Goal: Task Accomplishment & Management: Manage account settings

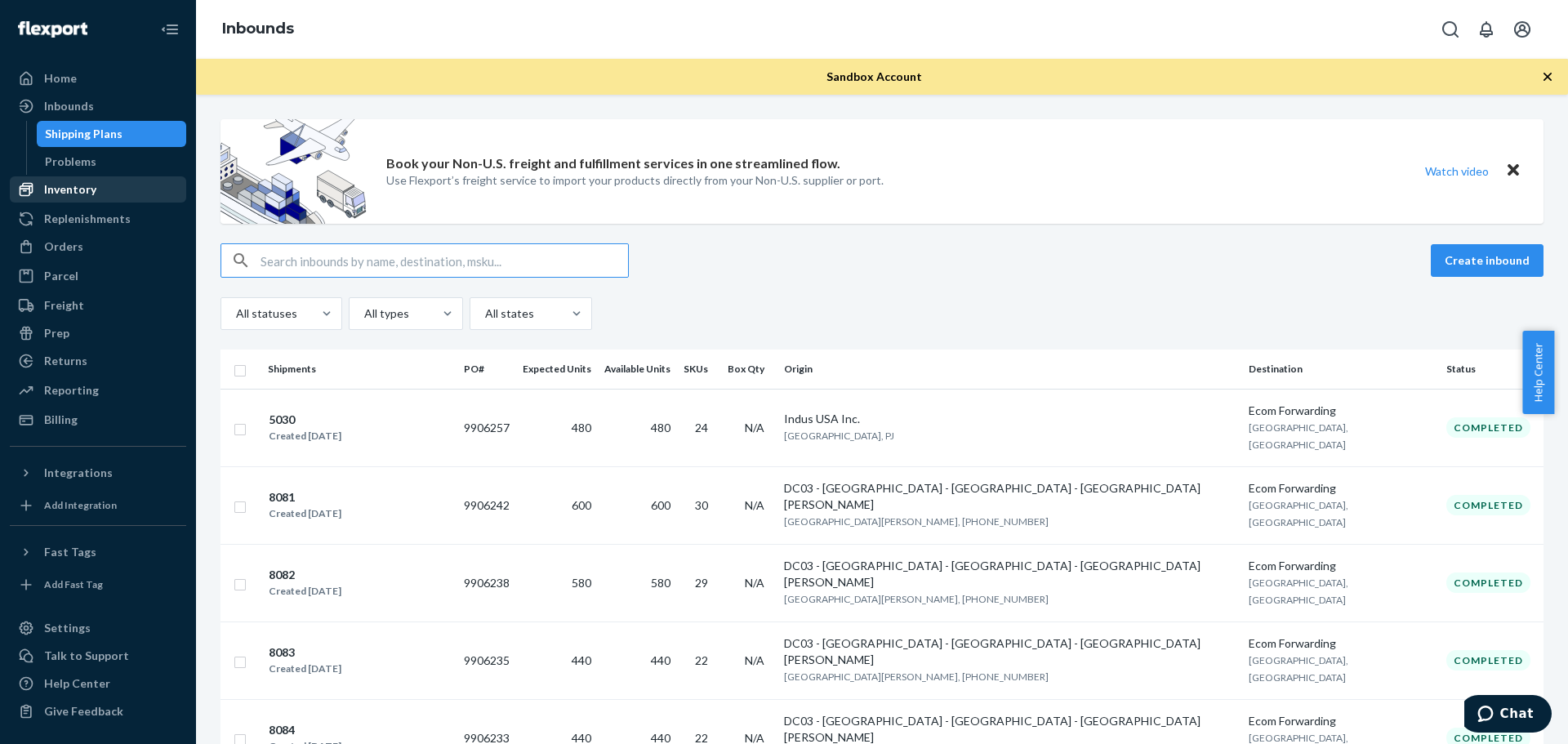
click at [81, 183] on div "Inventory" at bounding box center [70, 190] width 52 height 16
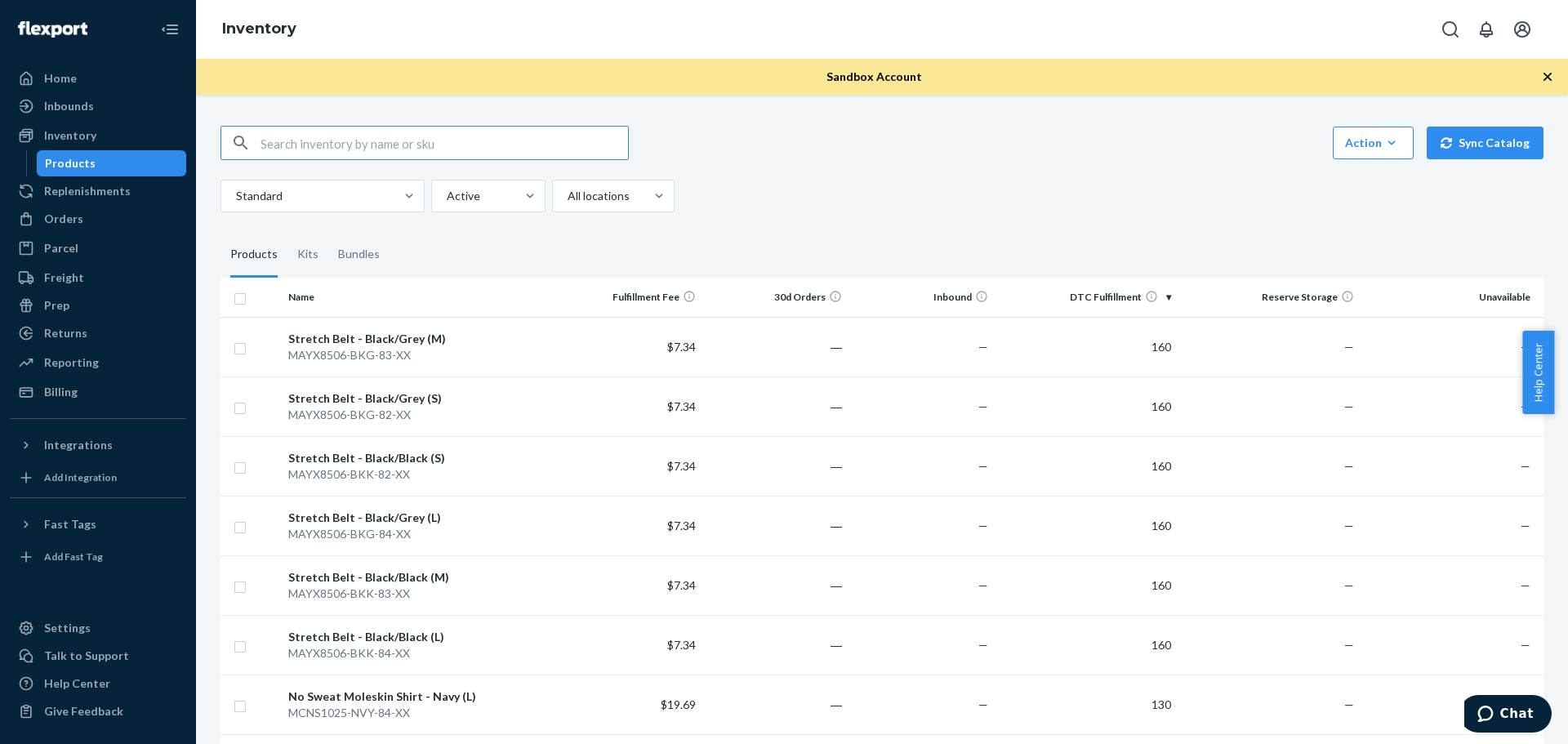
click at [1137, 161] on div "Action Create product Create kit or bundle Bulk create products Bulk update pro…" at bounding box center [881, 169] width 1323 height 87
click at [1383, 142] on icon "button" at bounding box center [1391, 143] width 16 height 16
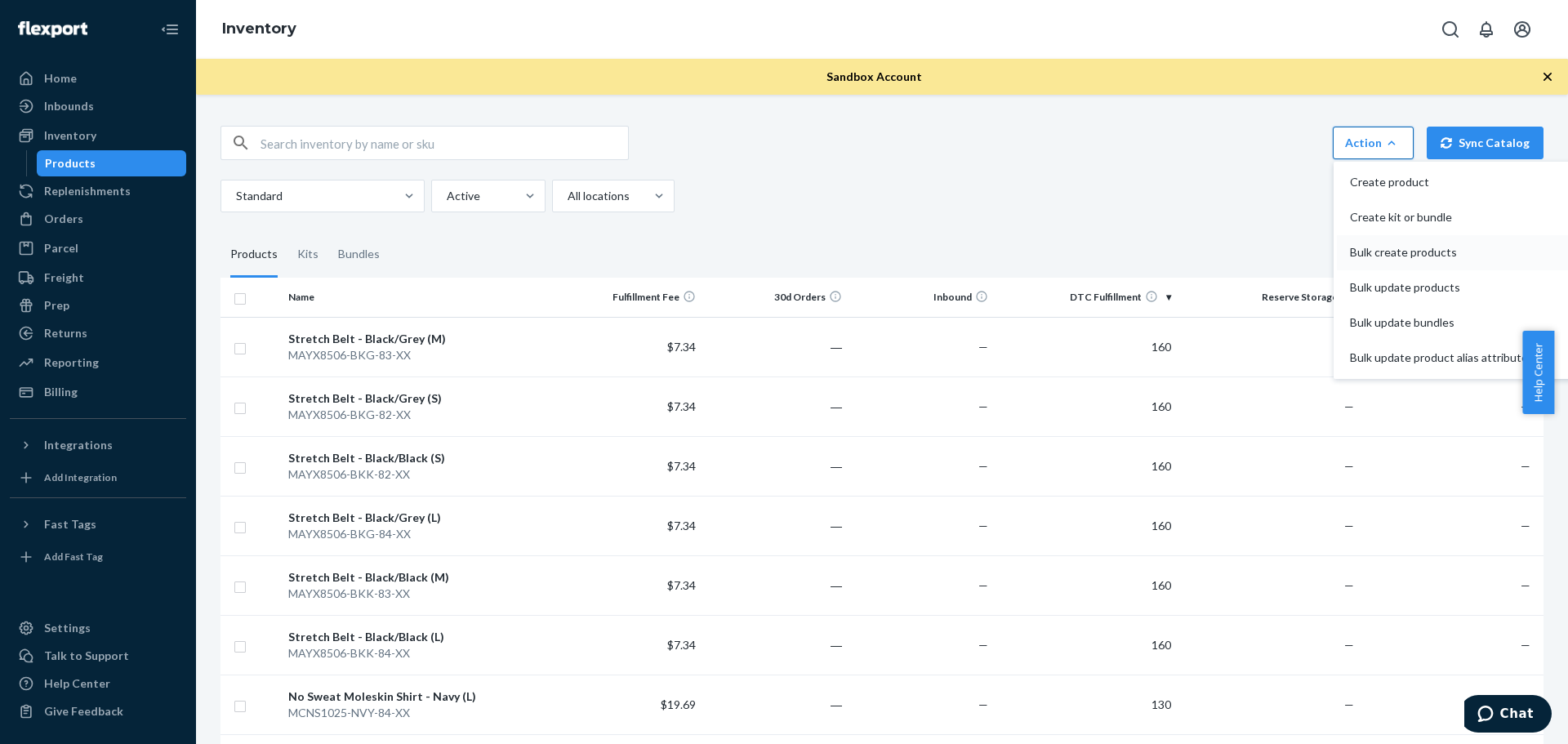
click at [1409, 246] on span "Bulk create products" at bounding box center [1439, 252] width 178 height 12
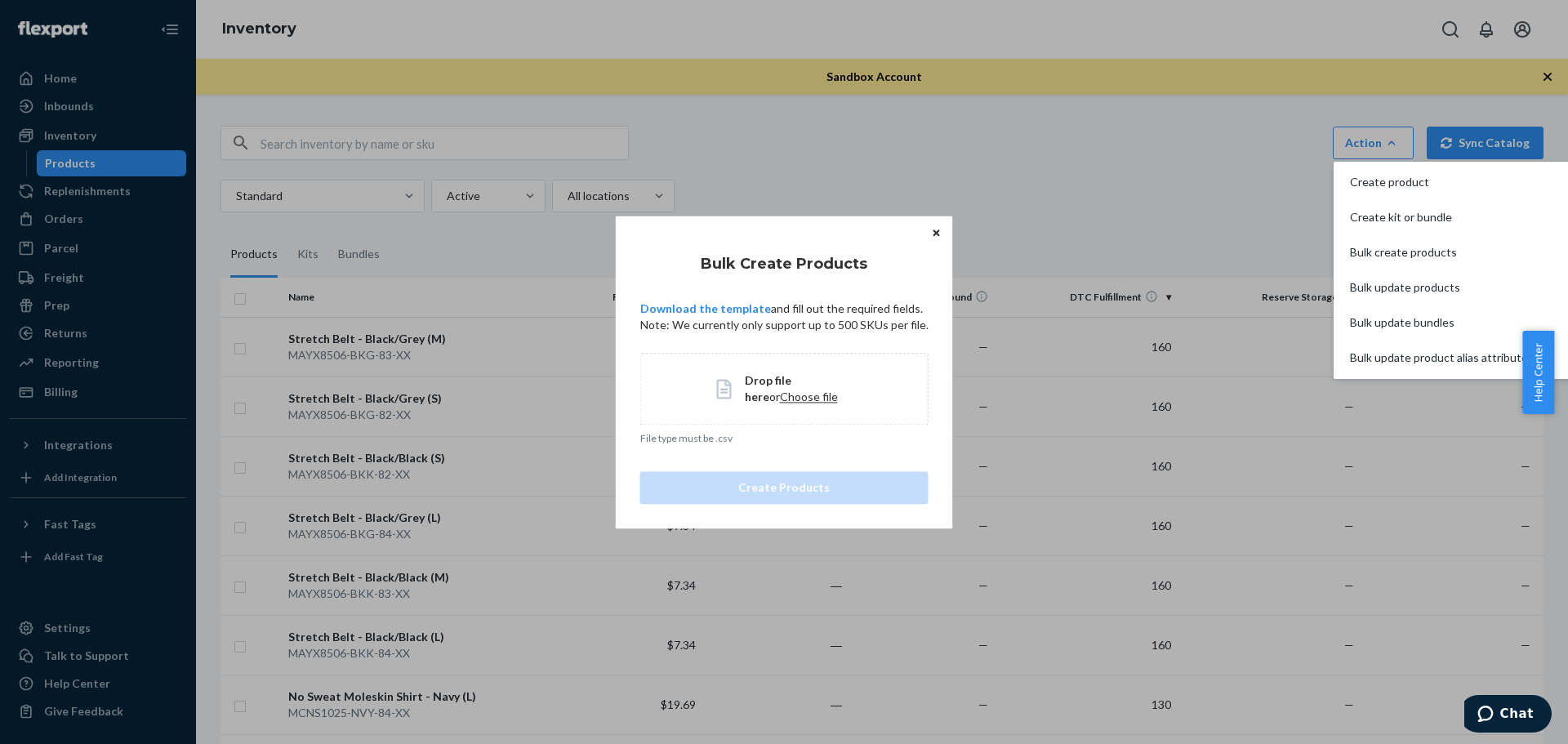
click at [787, 398] on span "Choose file" at bounding box center [808, 397] width 58 height 14
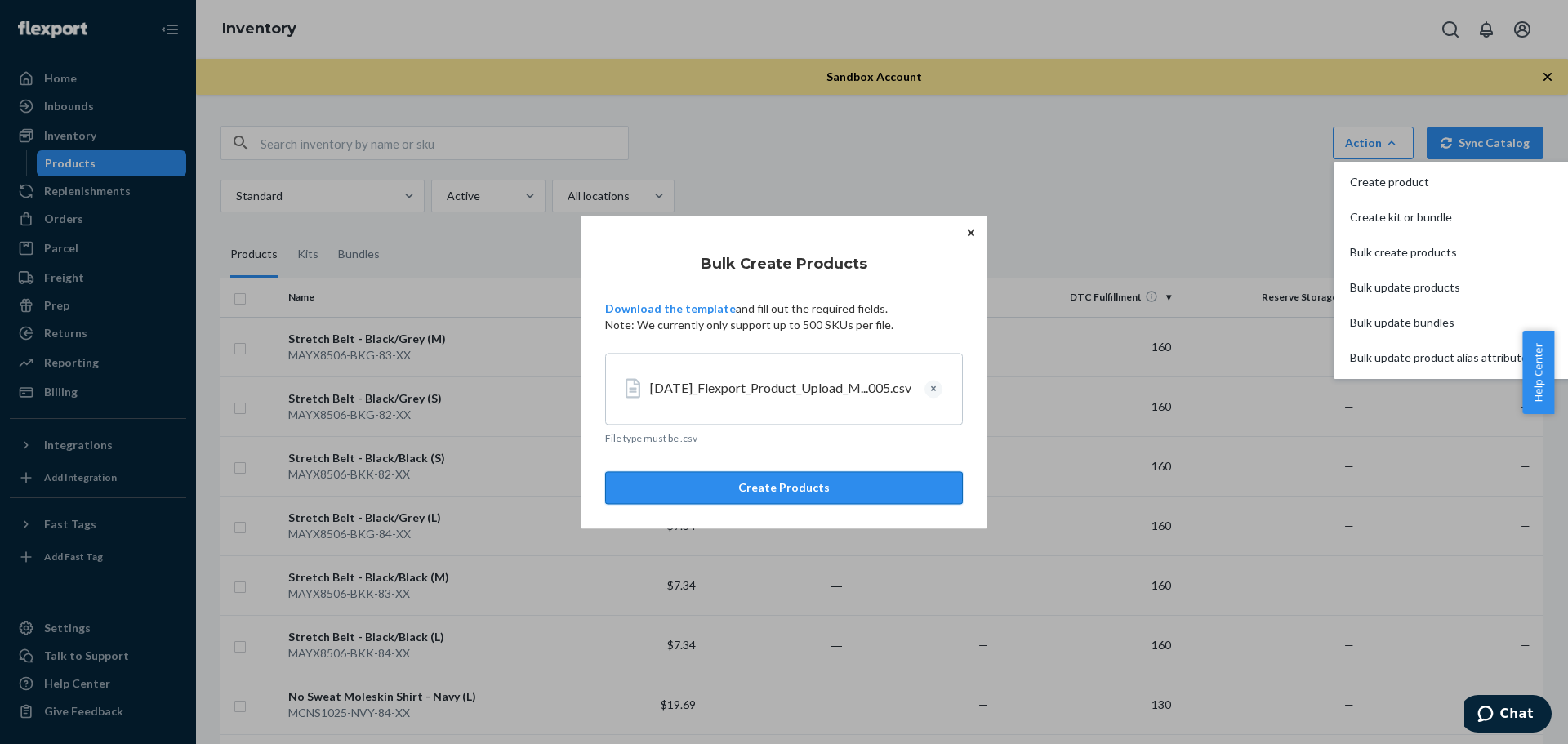
click at [777, 484] on button "Create Products" at bounding box center [784, 487] width 358 height 33
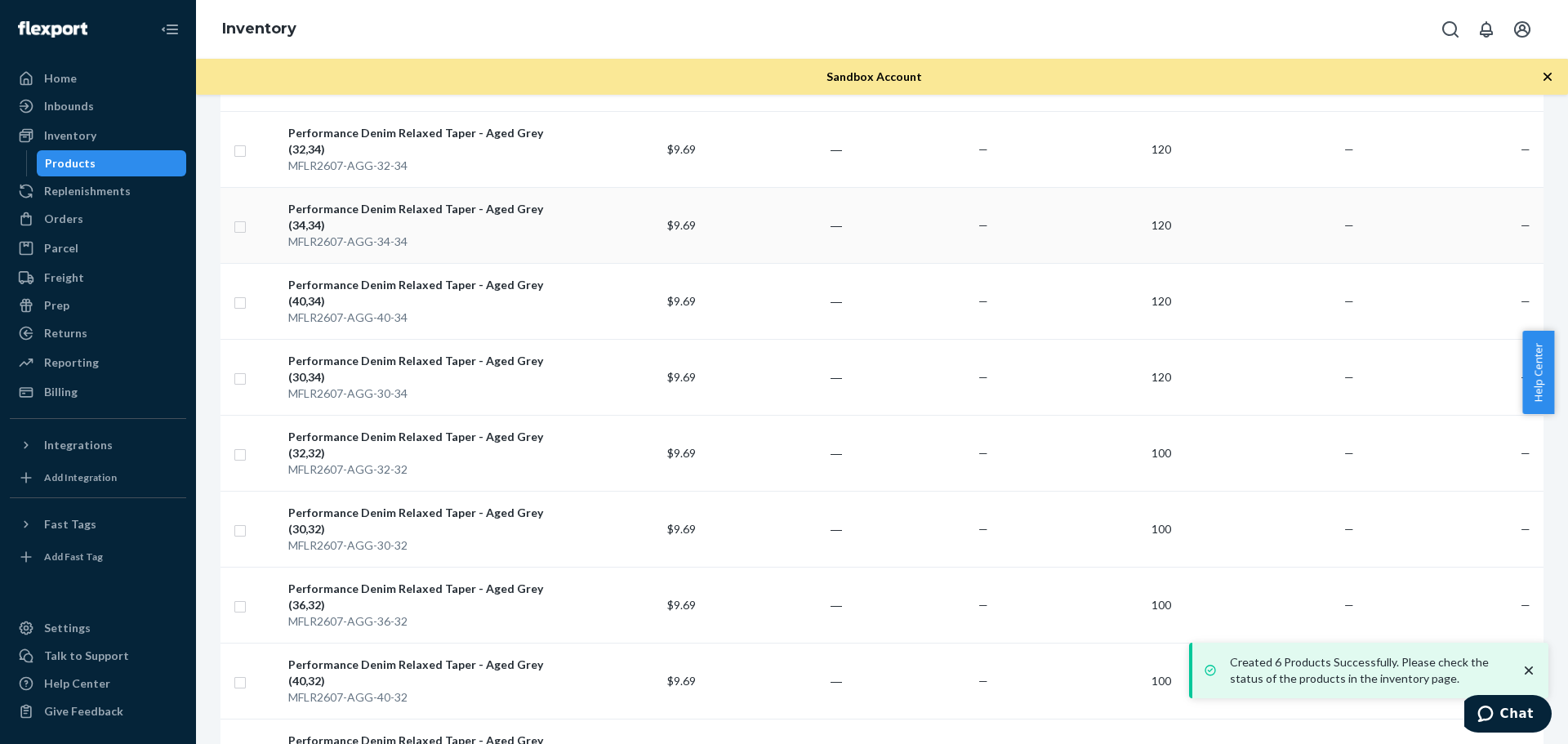
scroll to position [1392, 0]
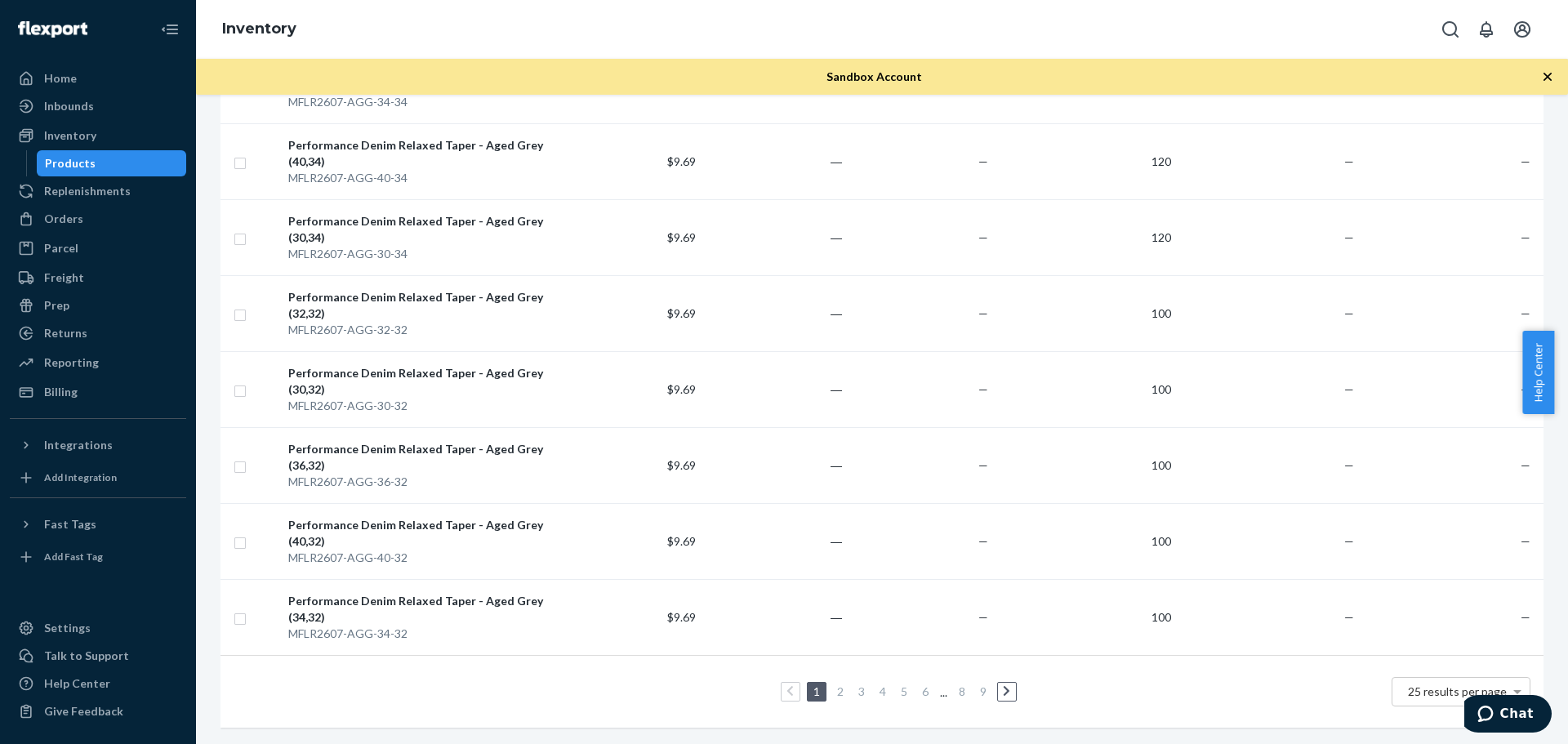
click at [834, 684] on link "2" at bounding box center [840, 691] width 13 height 14
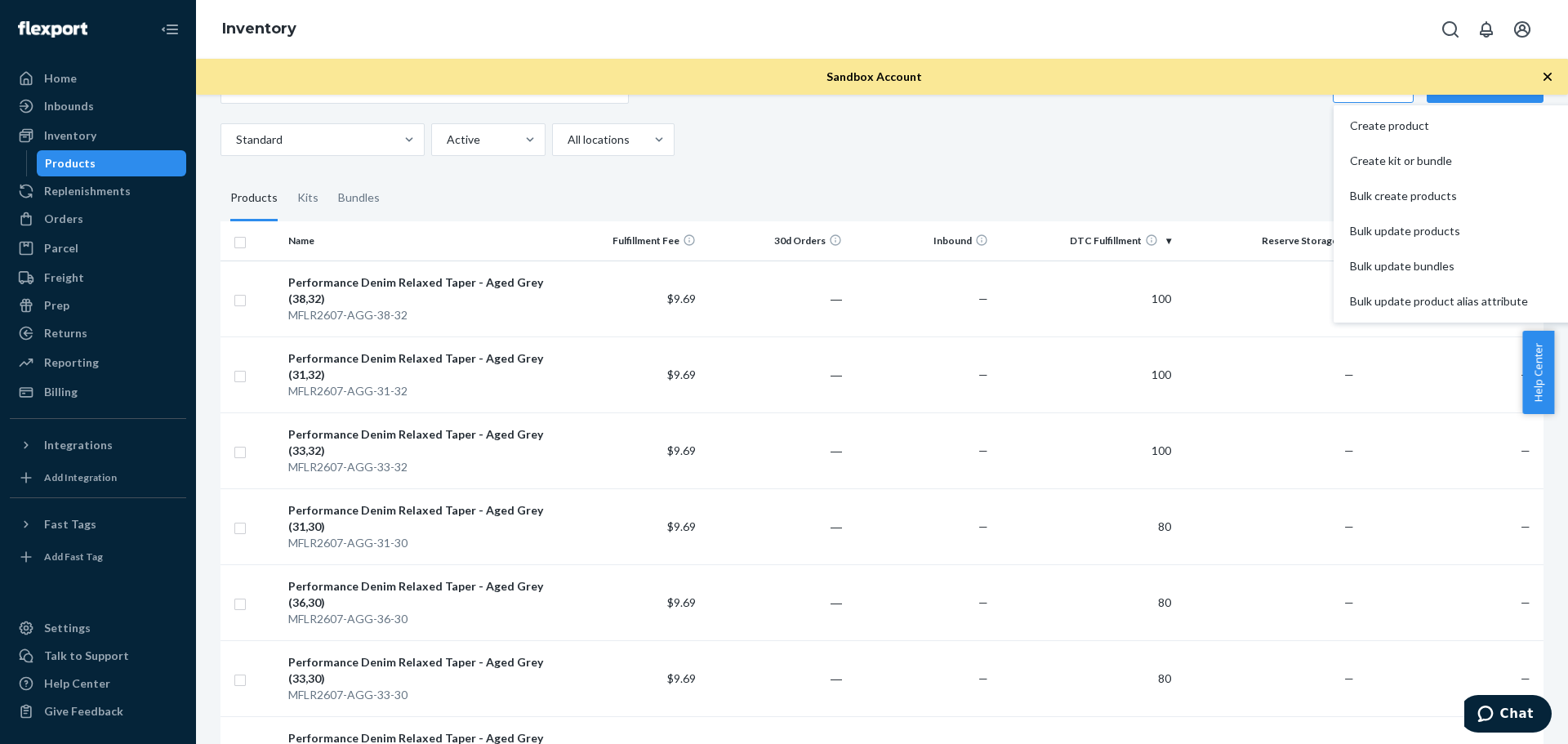
scroll to position [0, 0]
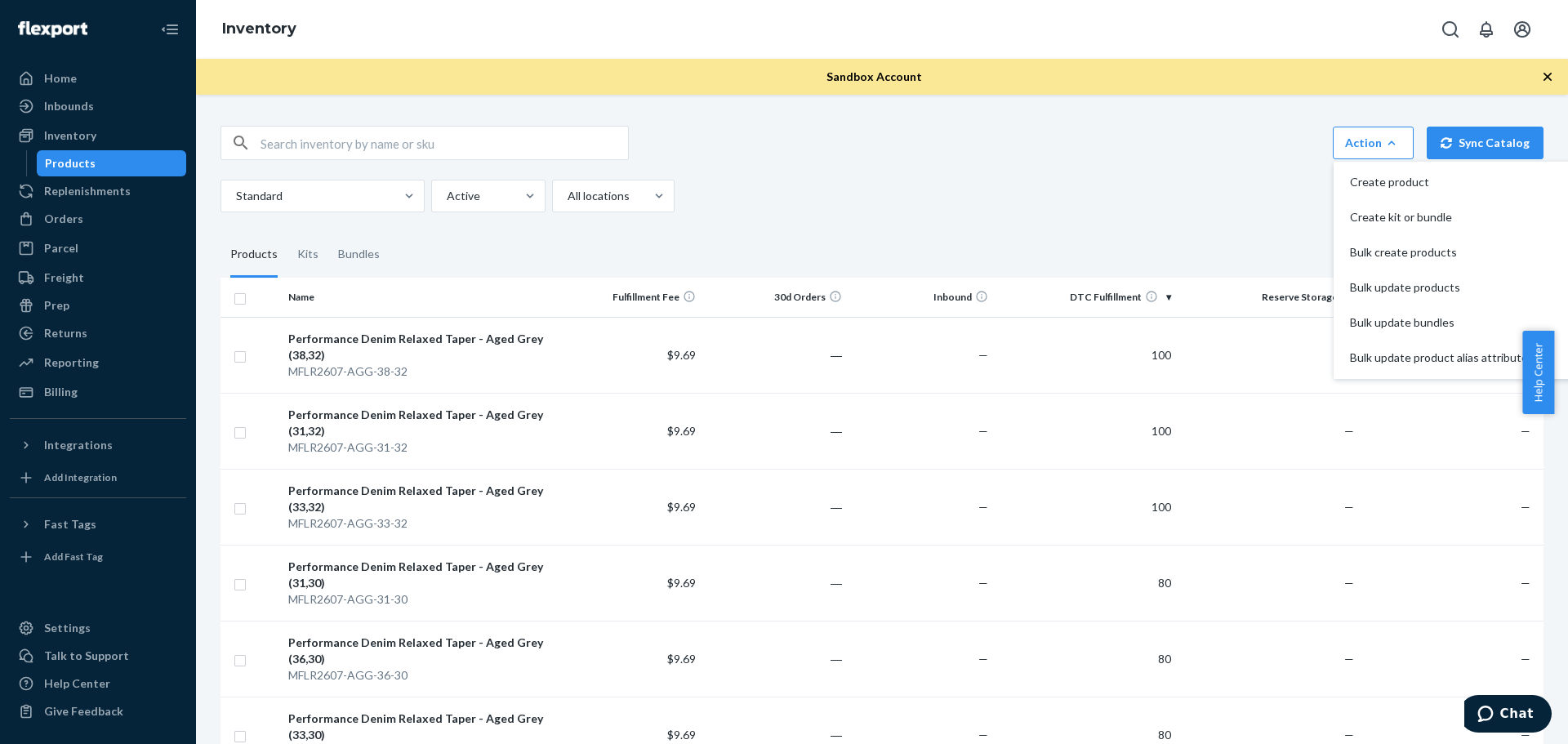
drag, startPoint x: 330, startPoint y: 136, endPoint x: 344, endPoint y: 131, distance: 14.9
click at [332, 136] on input "text" at bounding box center [444, 143] width 368 height 33
type input "MOBS2005"
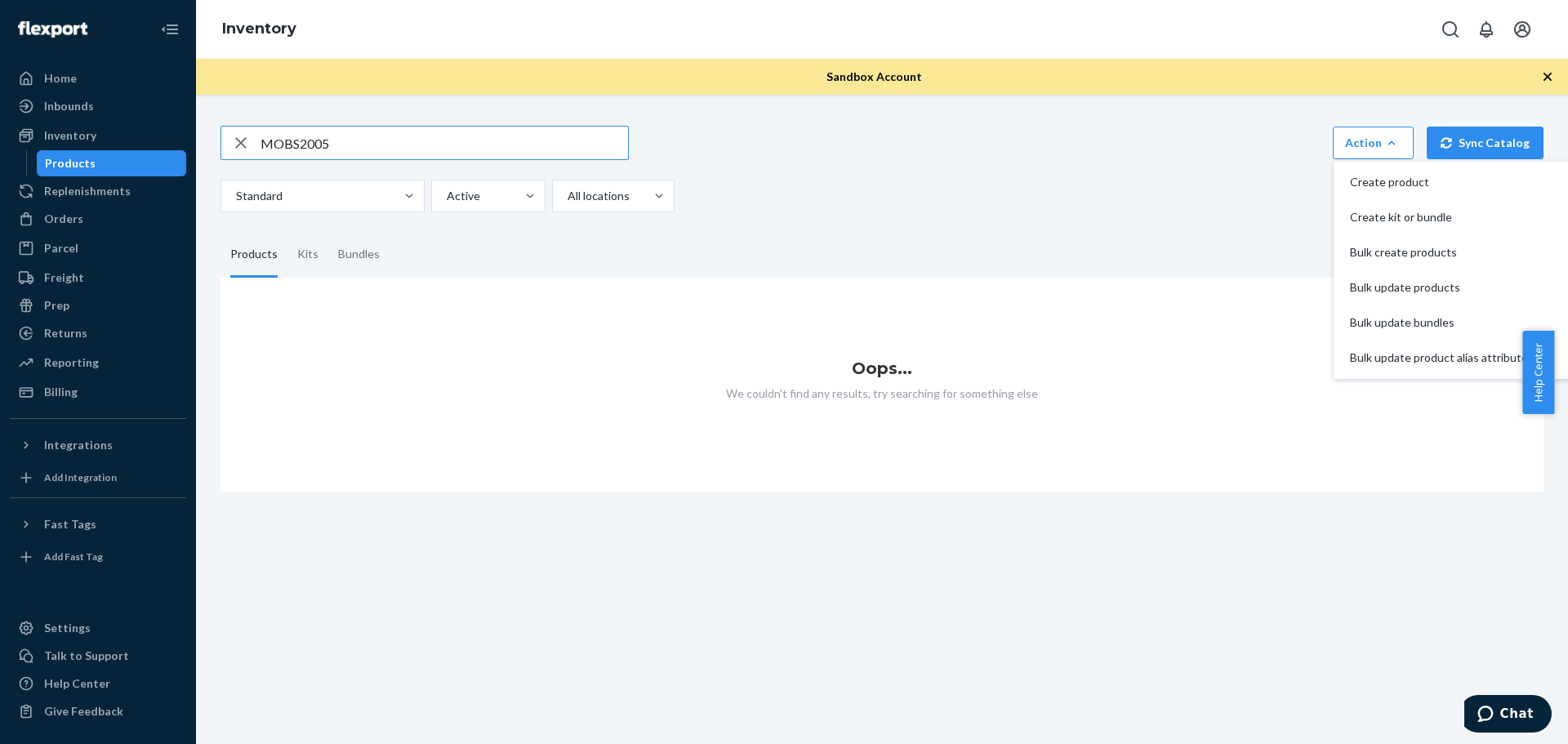
click at [377, 150] on input "MOBS2005" at bounding box center [444, 143] width 368 height 33
click at [821, 176] on div "MOBS2005 Action Create product Create kit or bundle Bulk create products Bulk u…" at bounding box center [881, 169] width 1323 height 87
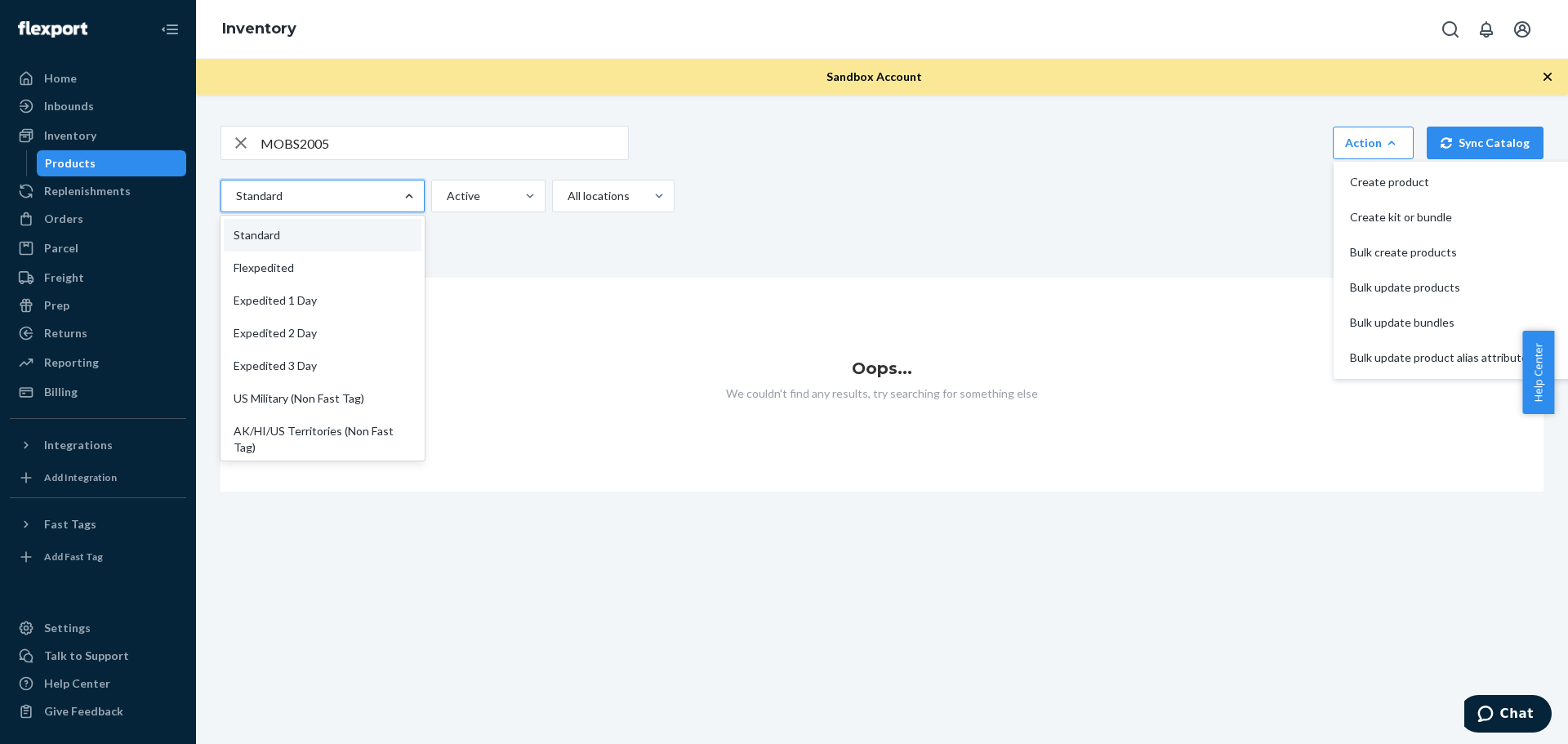
click at [364, 151] on input "MOBS2005" at bounding box center [444, 143] width 368 height 33
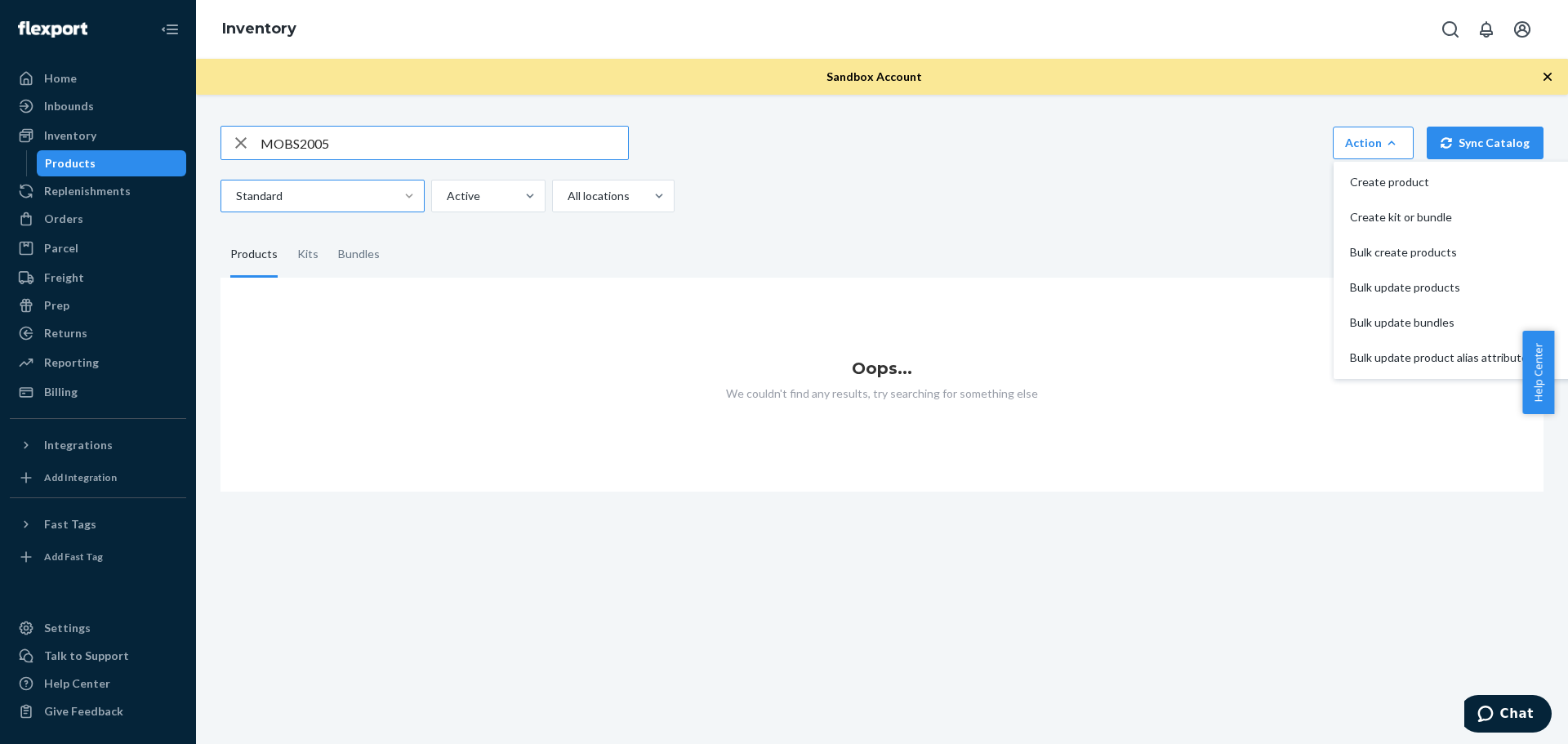
drag, startPoint x: 346, startPoint y: 151, endPoint x: 206, endPoint y: 146, distance: 140.1
click at [206, 146] on div "MOBS2005 Action Create product Create kit or bundle Bulk create products Bulk u…" at bounding box center [881, 419] width 1371 height 649
click at [243, 138] on icon "button" at bounding box center [241, 143] width 19 height 33
drag, startPoint x: 840, startPoint y: 198, endPoint x: 920, endPoint y: 221, distance: 83.2
click at [841, 200] on div "Standard Active All locations" at bounding box center [875, 196] width 1310 height 33
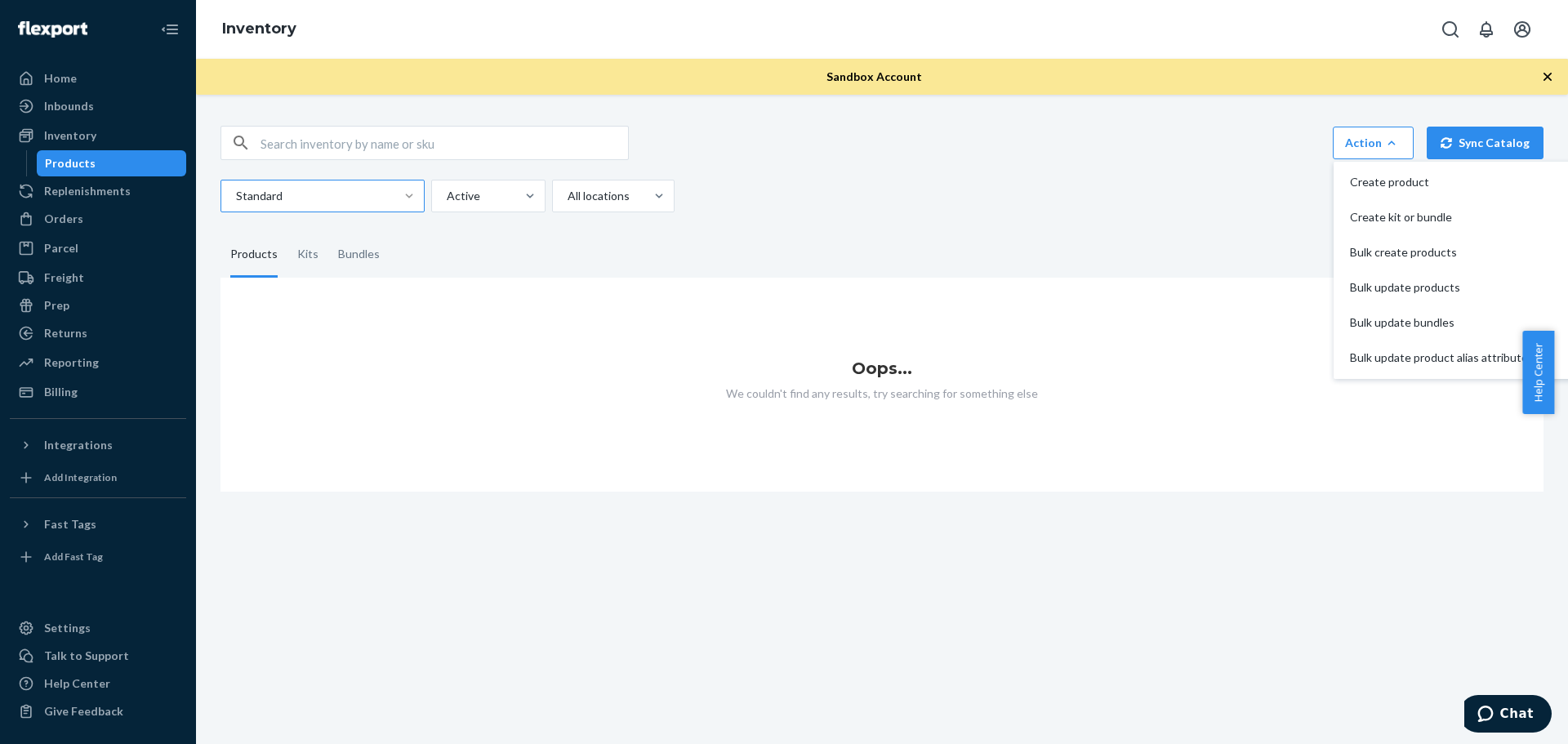
click at [260, 252] on div "Products" at bounding box center [253, 255] width 47 height 46
click at [221, 232] on input "Products" at bounding box center [221, 232] width 0 height 0
click at [1317, 140] on div "Action Create product Create kit or bundle Bulk create products Bulk update pro…" at bounding box center [881, 143] width 1323 height 35
click at [1161, 193] on div "Standard Active All locations" at bounding box center [875, 196] width 1310 height 33
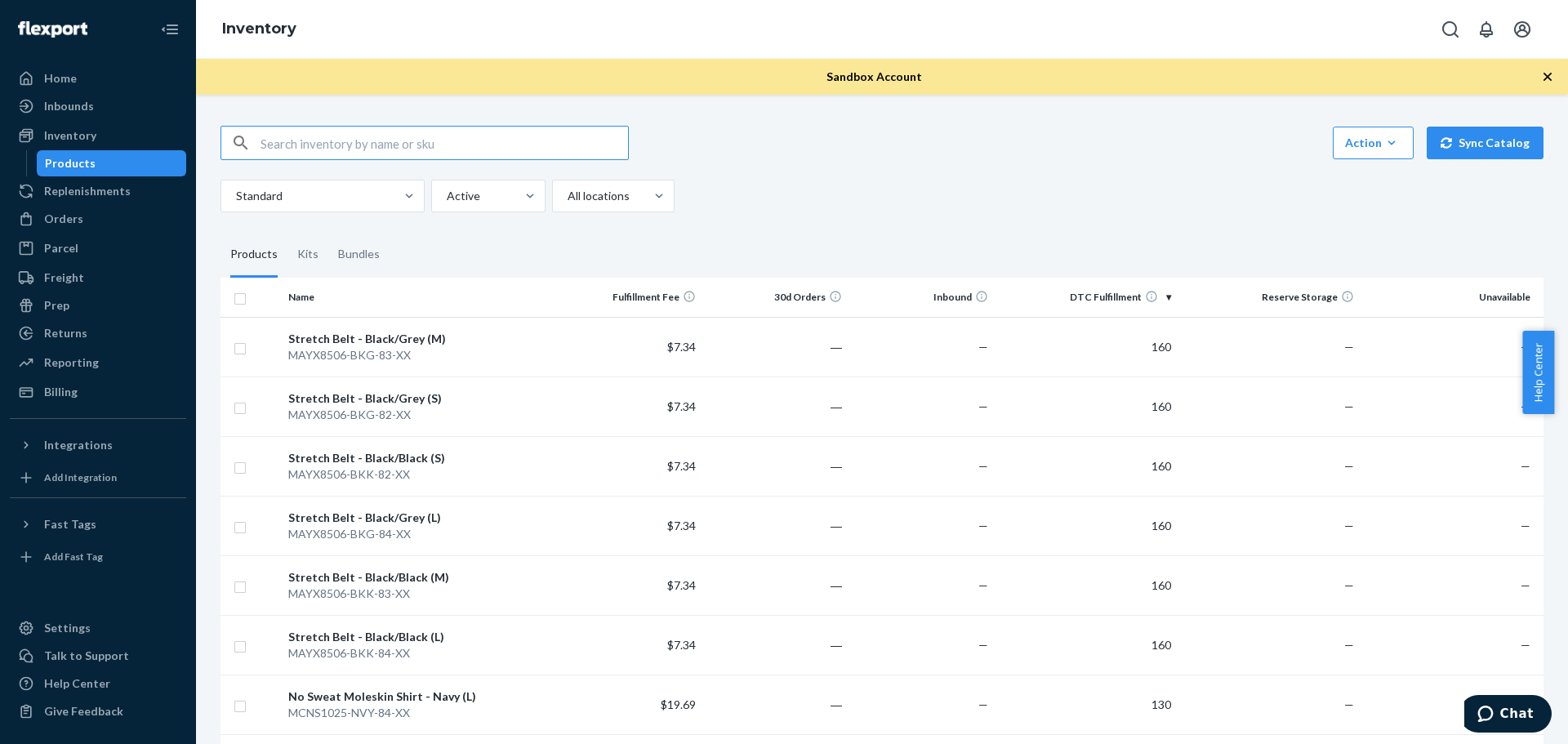
click at [392, 136] on input "text" at bounding box center [444, 143] width 368 height 33
paste input "MOBS2005-BLK-81-XX"
type input "MOBS2005-BLK-81-XX"
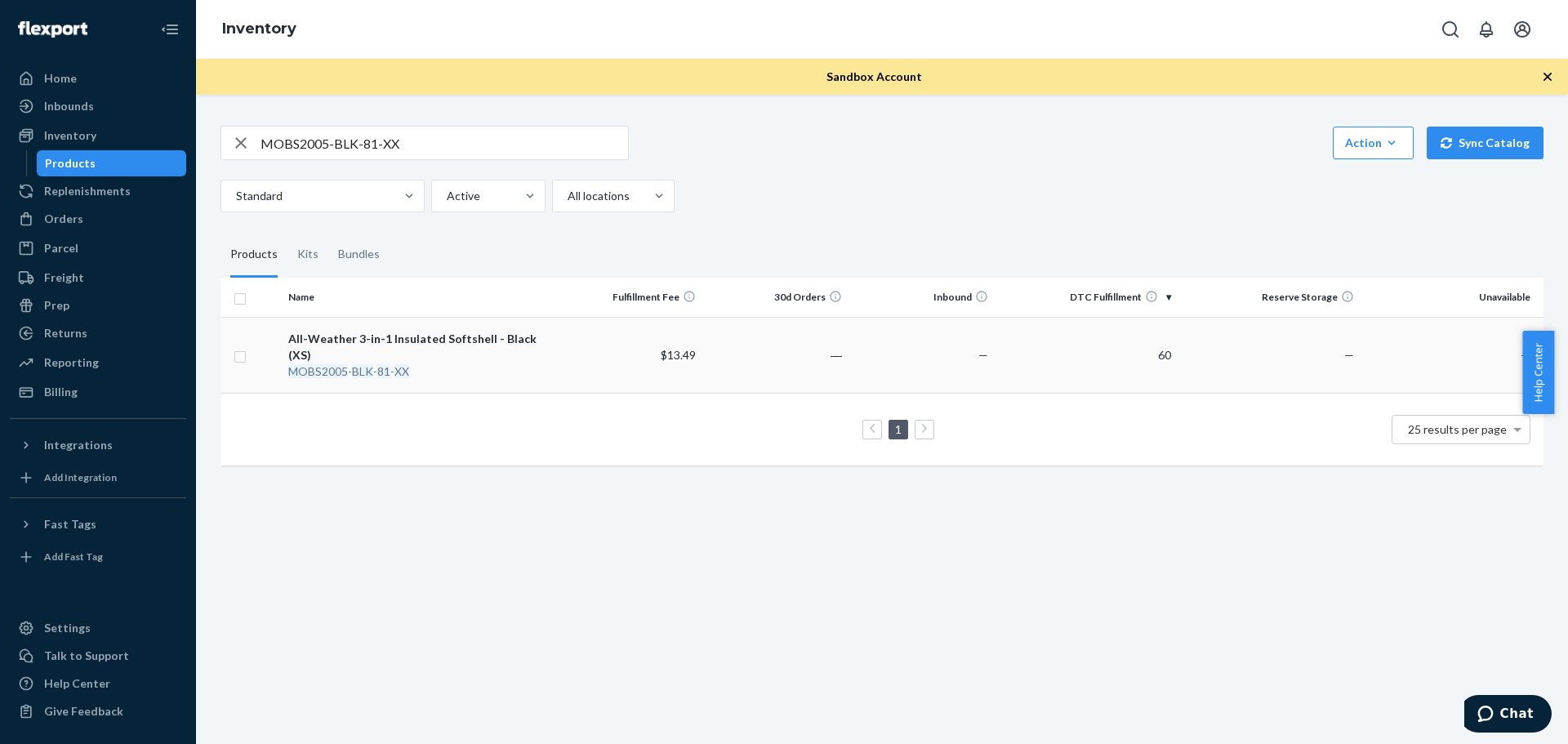
click at [472, 342] on div "All-Weather 3-in-1 Insulated Softshell - Black (XS)" at bounding box center [418, 346] width 261 height 33
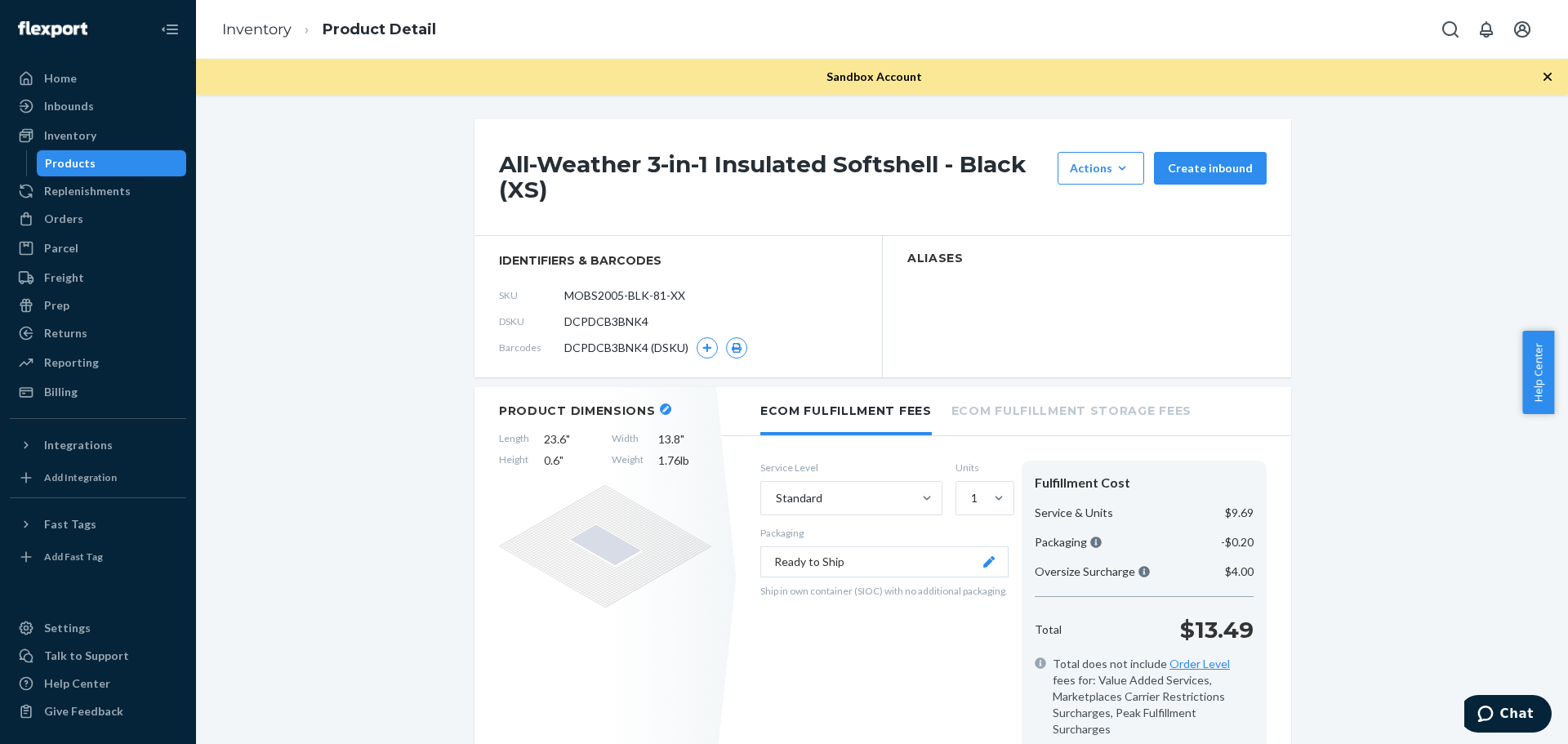
click at [296, 32] on li "Product Detail" at bounding box center [363, 29] width 144 height 22
click at [276, 27] on link "Inventory" at bounding box center [257, 29] width 69 height 18
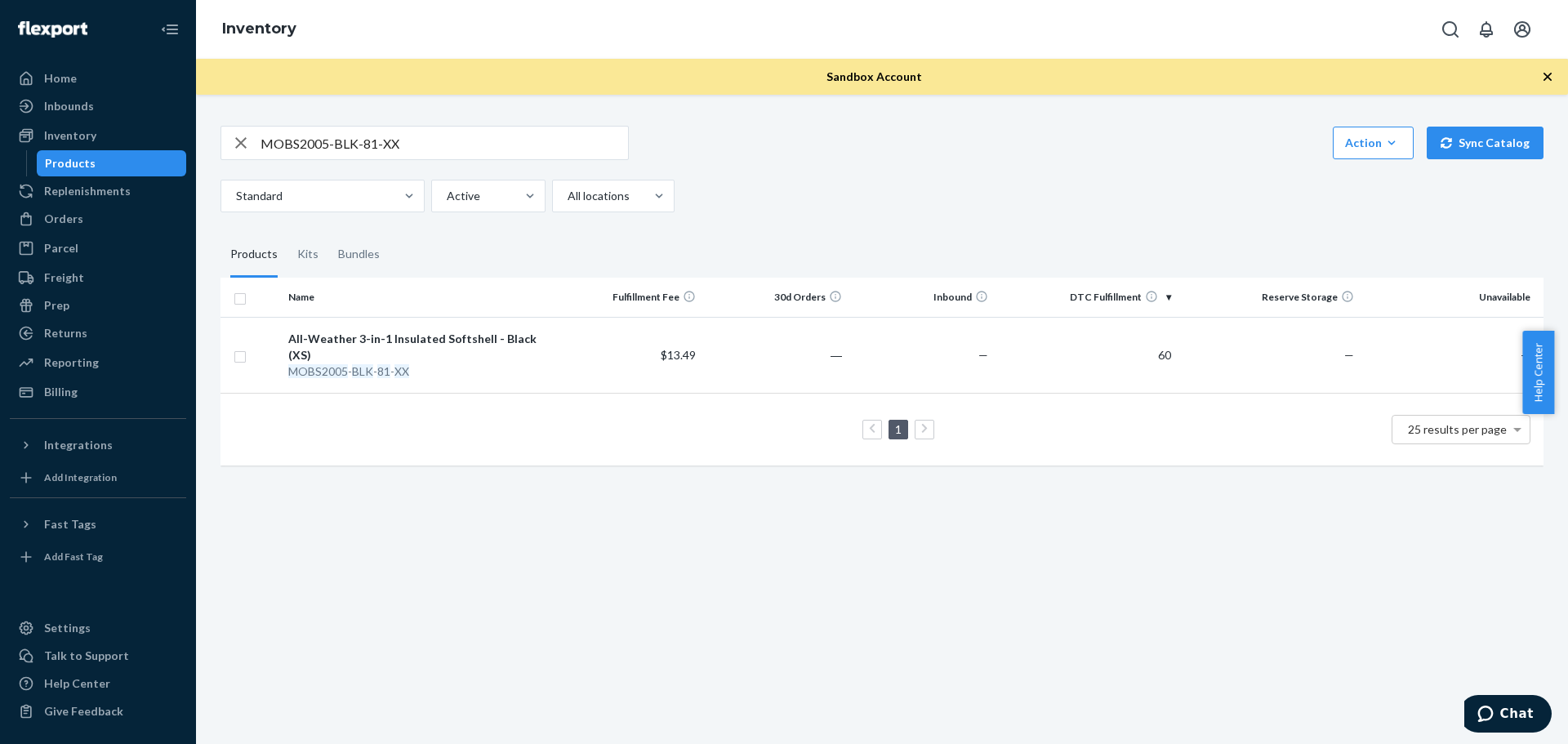
click at [461, 161] on div "MOBS2005-BLK-81-XX Action Create product Create kit or bundle Bulk create produ…" at bounding box center [881, 169] width 1323 height 87
click at [416, 144] on input "MOBS2005-BLK-81-XX" at bounding box center [444, 143] width 368 height 33
drag, startPoint x: 369, startPoint y: 148, endPoint x: 375, endPoint y: 140, distance: 10.0
click at [375, 140] on input "MOBS2005-BLK-81-XX" at bounding box center [444, 143] width 368 height 33
drag, startPoint x: 353, startPoint y: 146, endPoint x: 533, endPoint y: 150, distance: 180.0
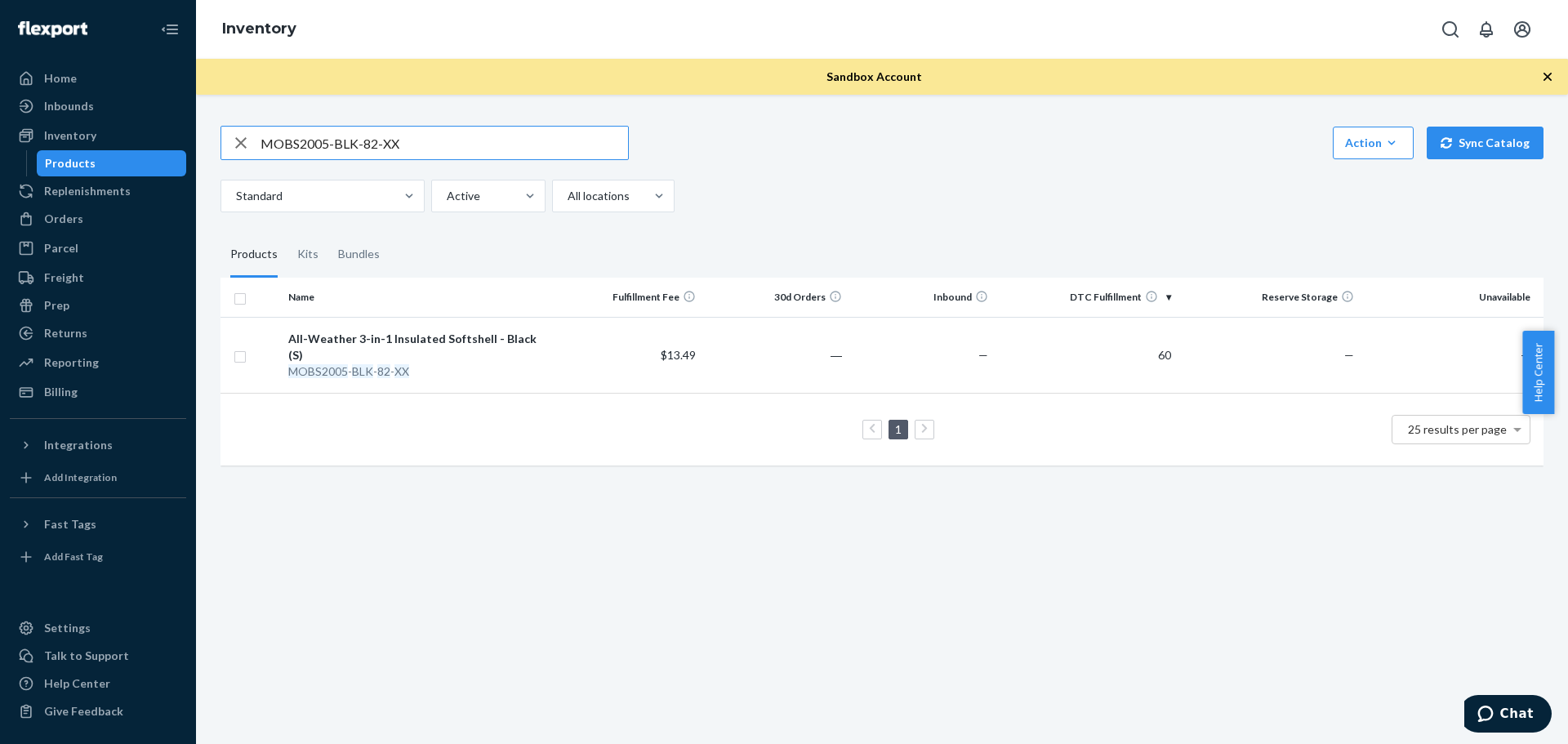
click at [564, 154] on input "MOBS2005-BLK-82-XX" at bounding box center [444, 143] width 368 height 33
type input "MOBS2005-BLK*"
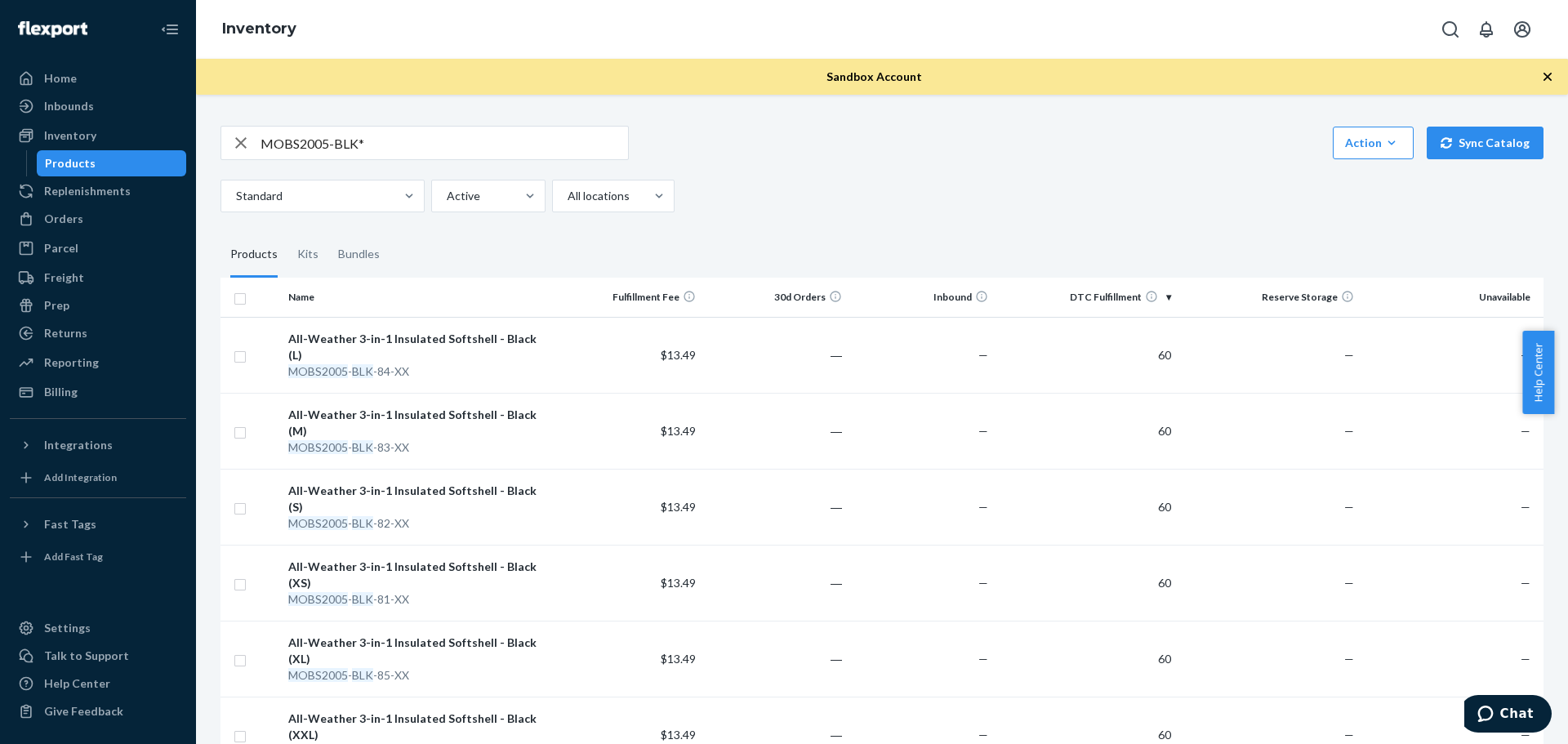
click at [1155, 298] on th "DTC Fulfillment" at bounding box center [1086, 297] width 182 height 39
click at [1153, 343] on td "60" at bounding box center [1086, 355] width 182 height 76
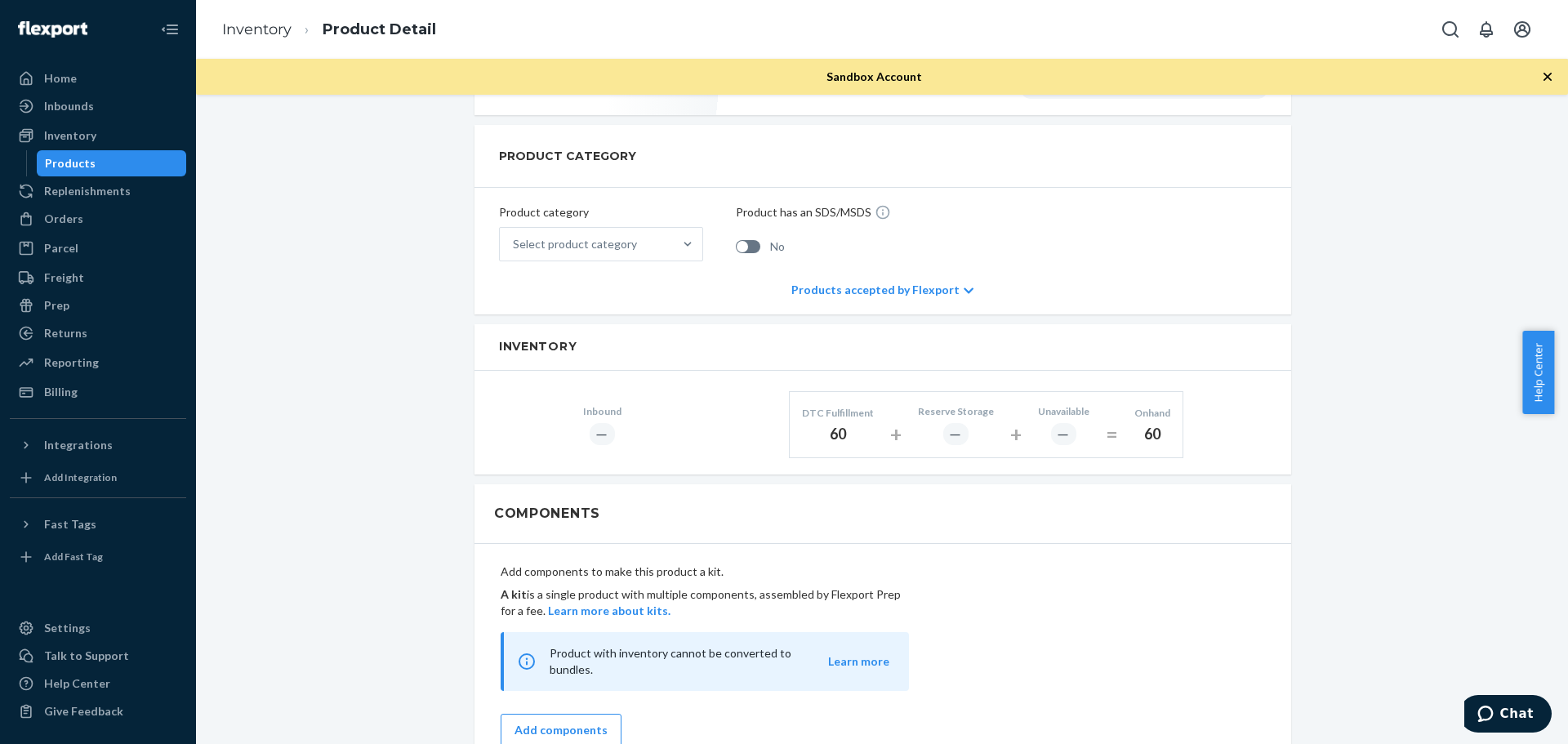
scroll to position [653, 0]
click at [844, 422] on div "60" at bounding box center [837, 433] width 72 height 21
click at [830, 422] on div "60" at bounding box center [837, 433] width 72 height 21
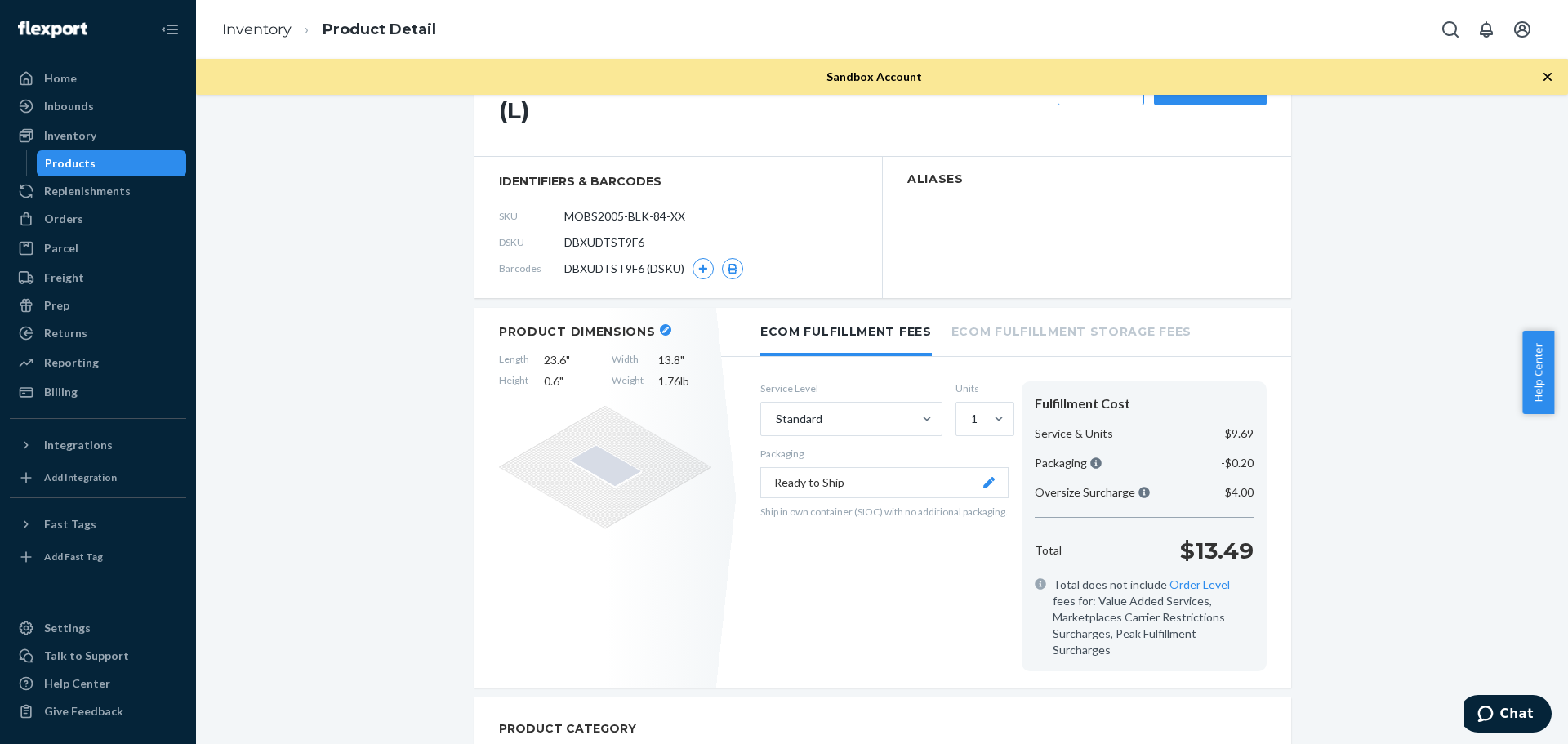
scroll to position [0, 0]
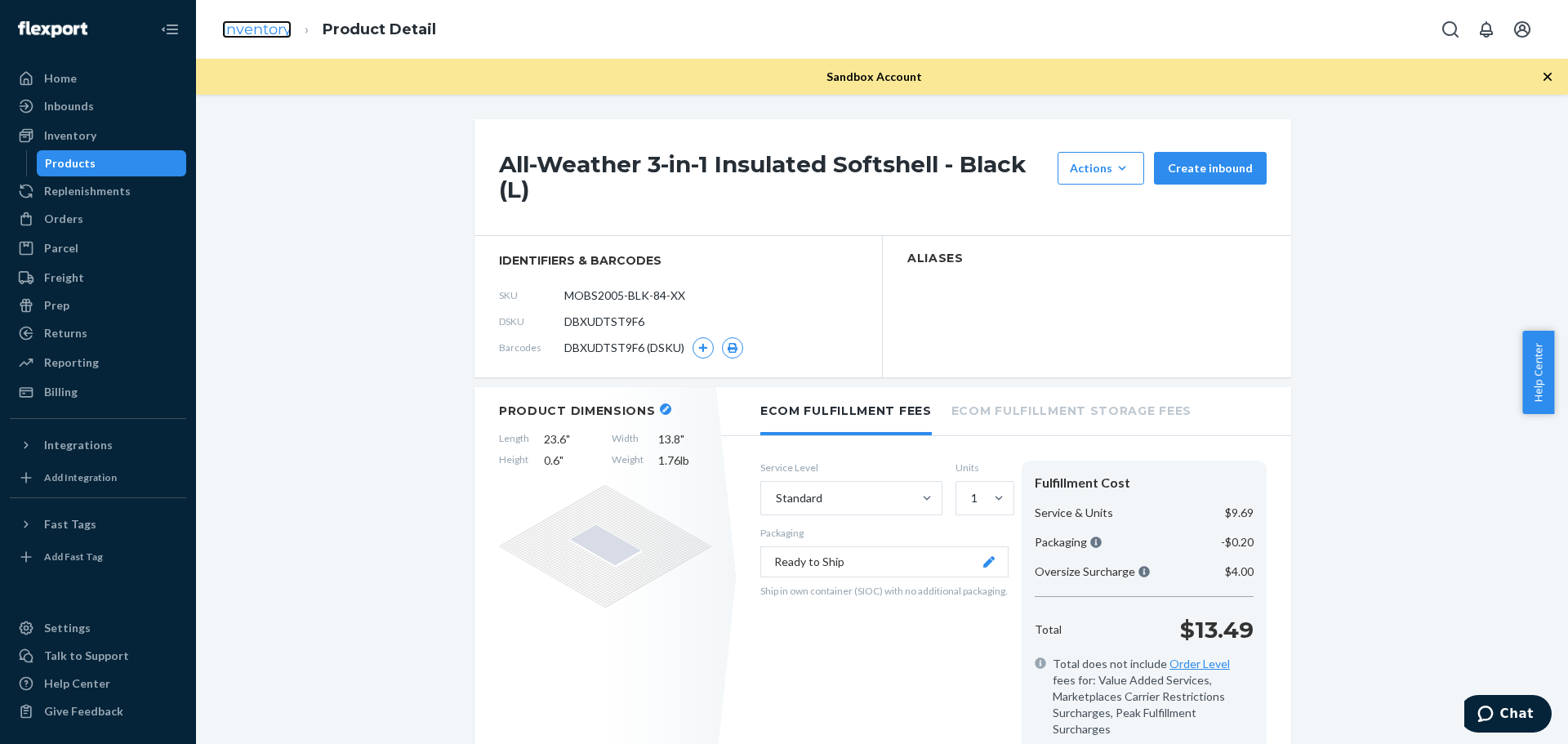
click at [276, 29] on link "Inventory" at bounding box center [257, 29] width 69 height 18
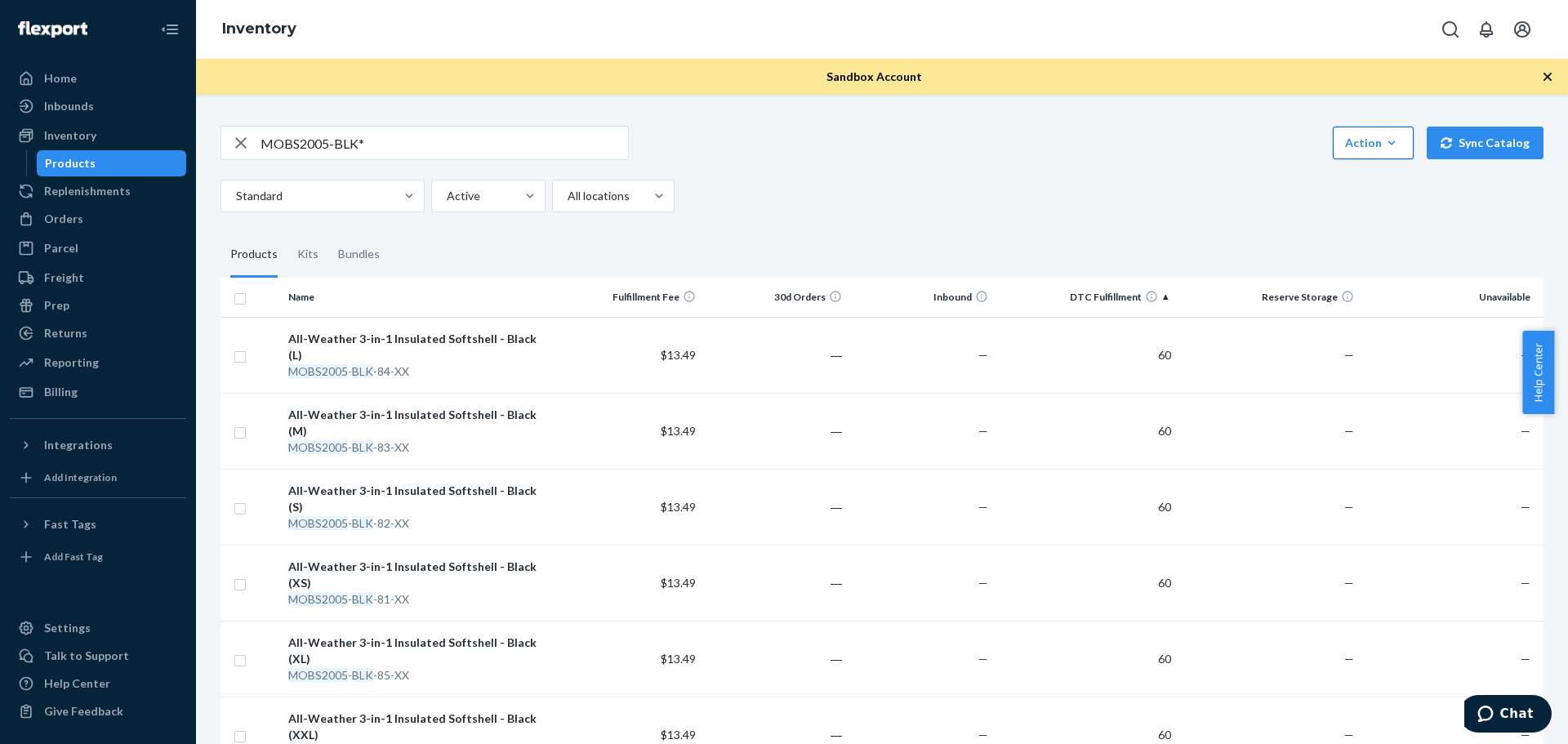
click at [1386, 139] on icon "button" at bounding box center [1391, 143] width 16 height 16
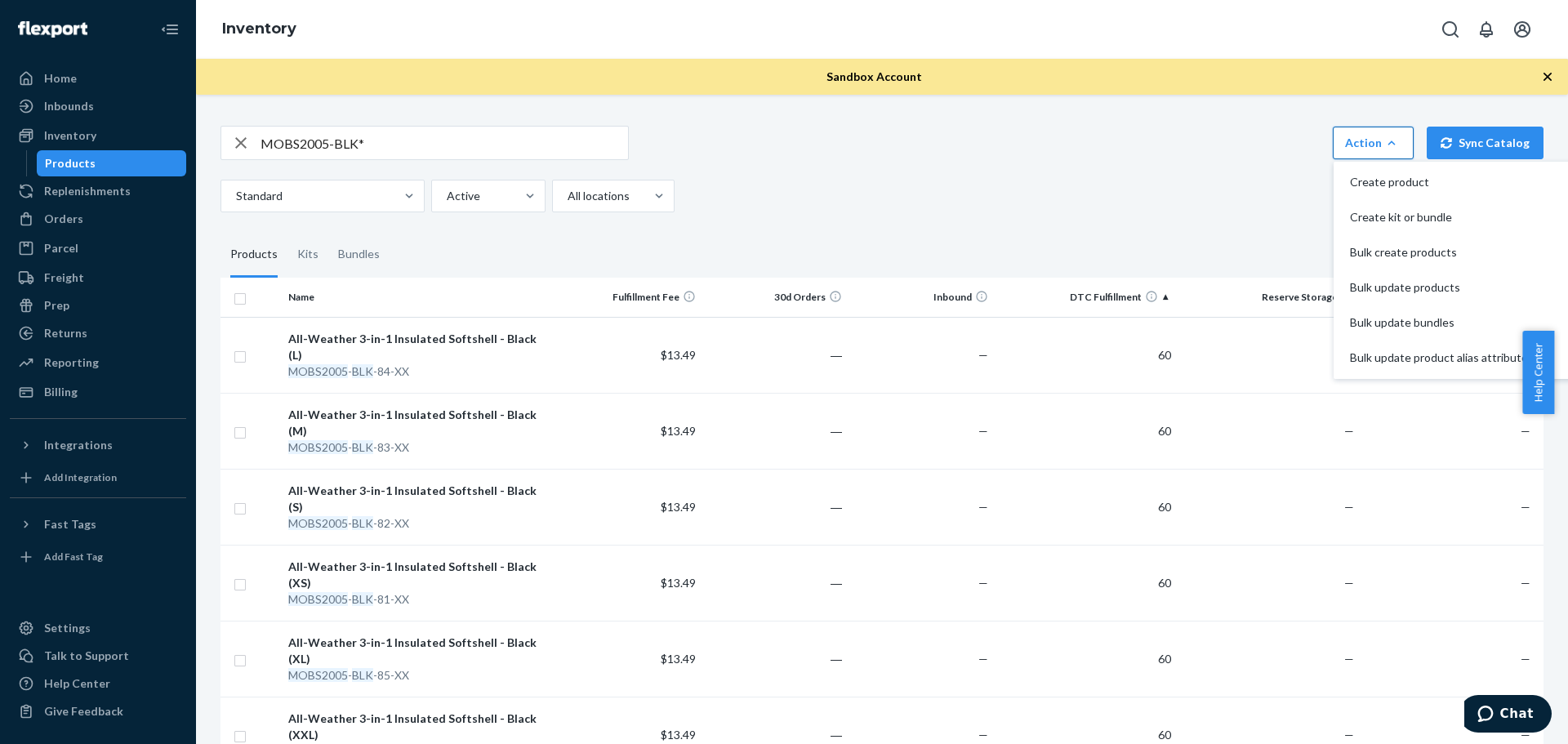
click at [1263, 180] on div "Standard Active All locations" at bounding box center [875, 196] width 1310 height 33
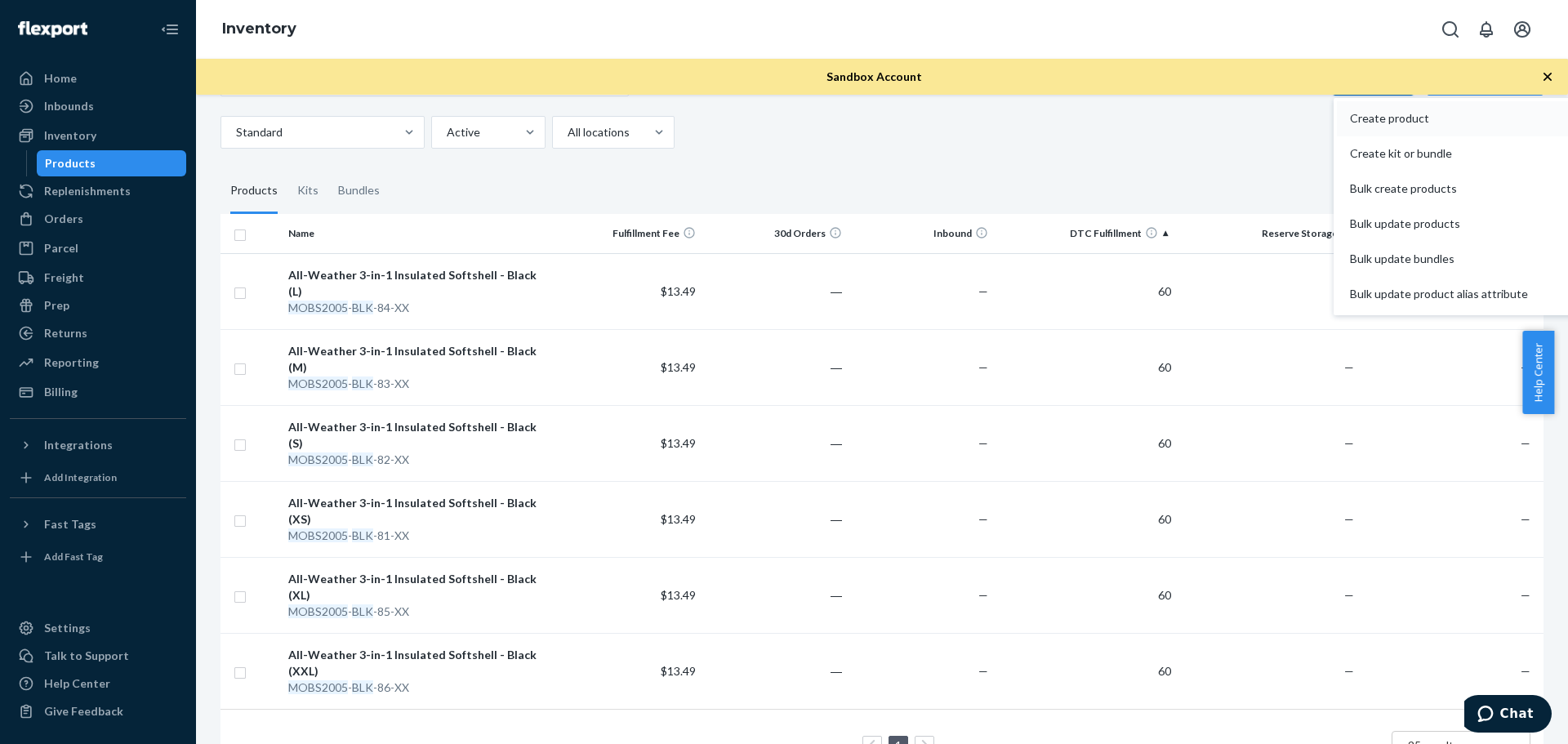
click at [1382, 112] on span "Create product" at bounding box center [1439, 118] width 178 height 12
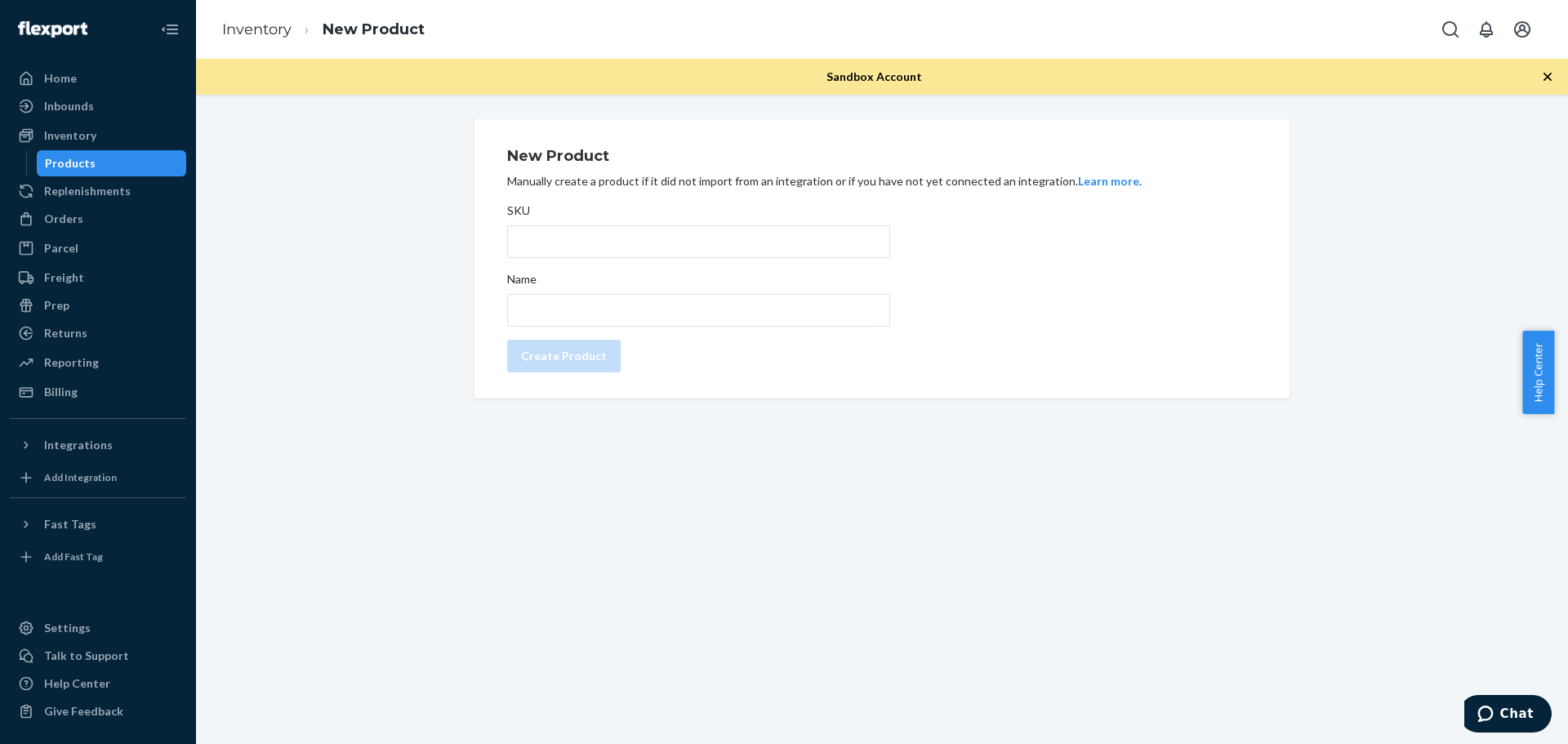
click at [1547, 78] on icon "button" at bounding box center [1547, 76] width 16 height 16
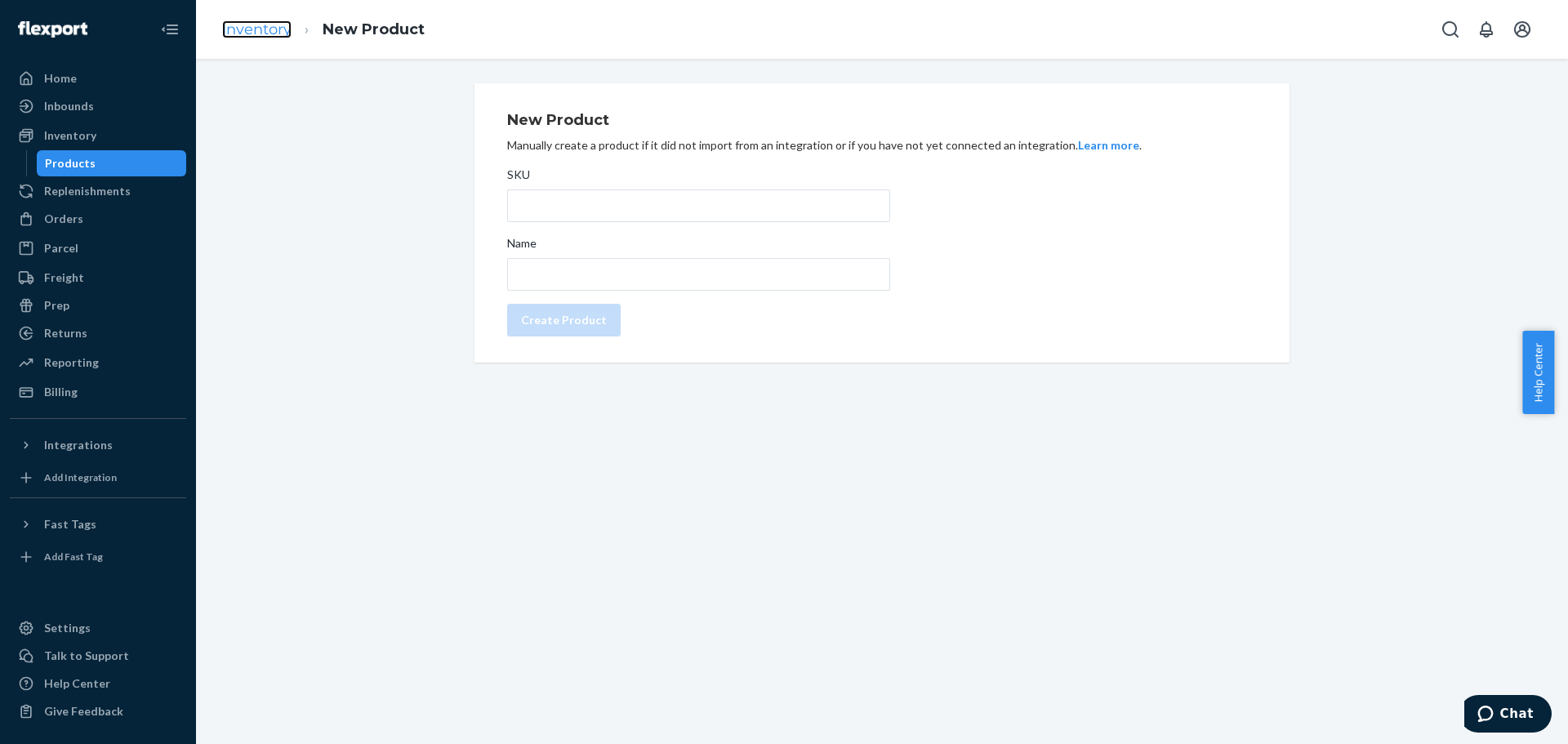
click at [257, 27] on link "Inventory" at bounding box center [257, 29] width 69 height 18
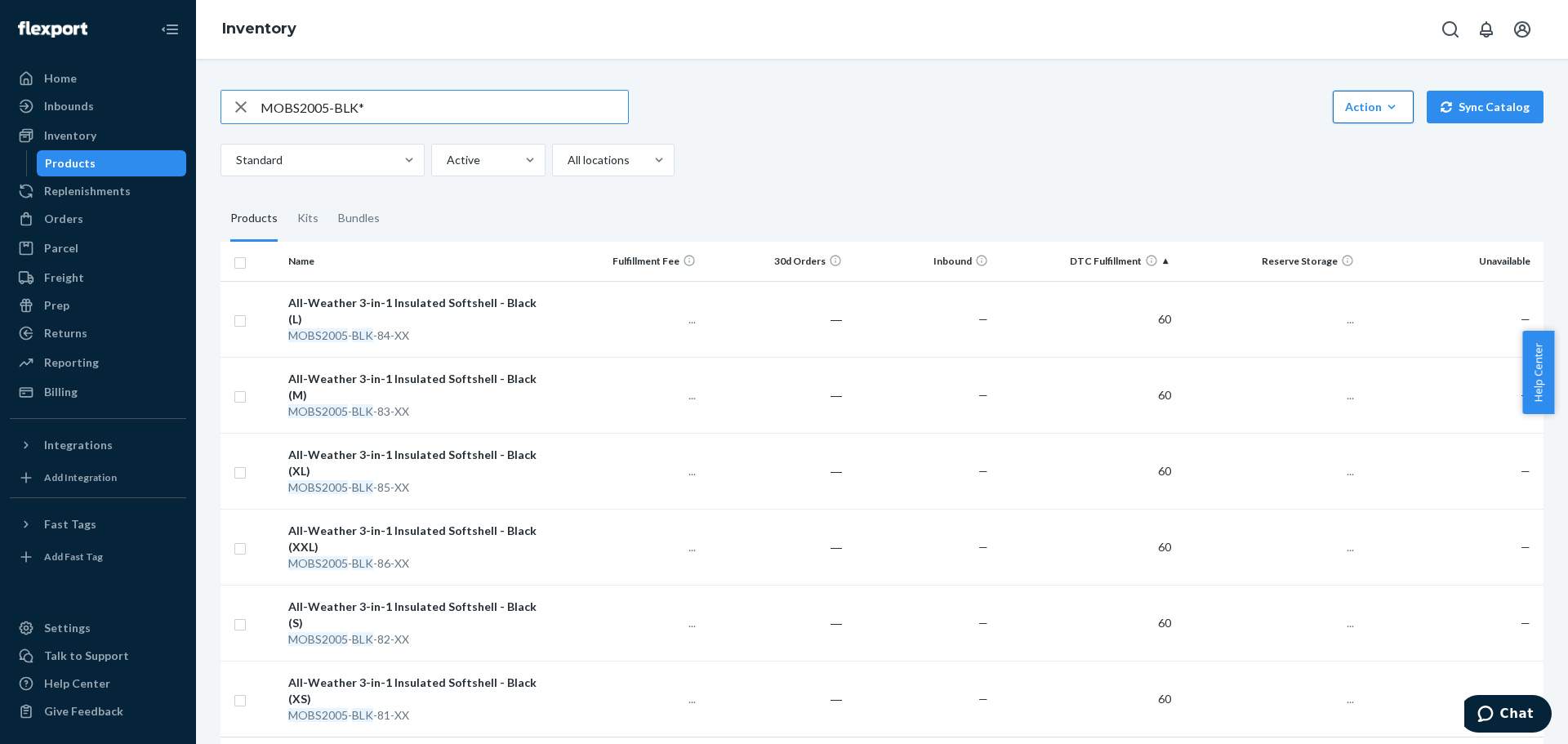
click at [1389, 110] on icon "button" at bounding box center [1391, 107] width 16 height 16
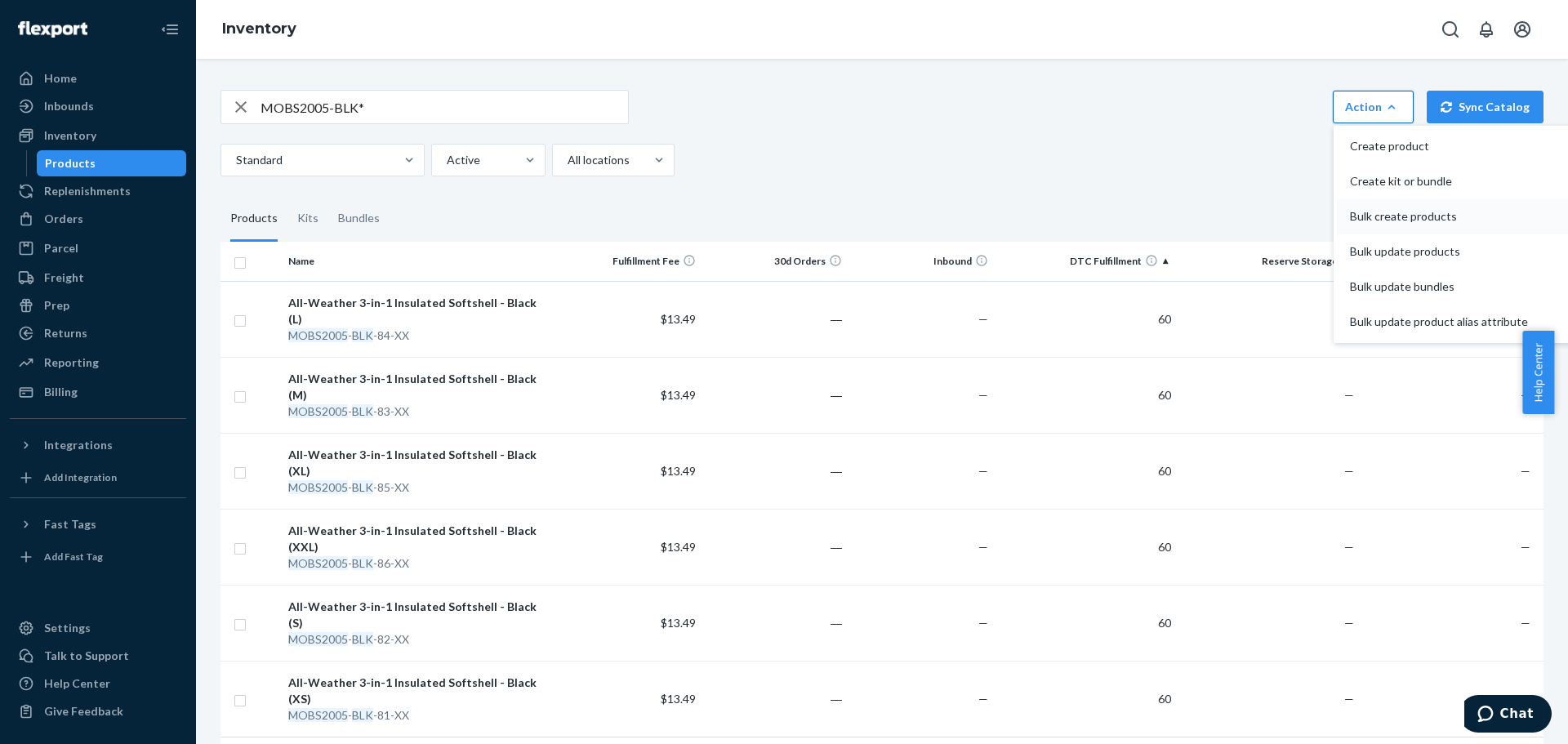
click at [1366, 214] on span "Bulk create products" at bounding box center [1439, 216] width 178 height 12
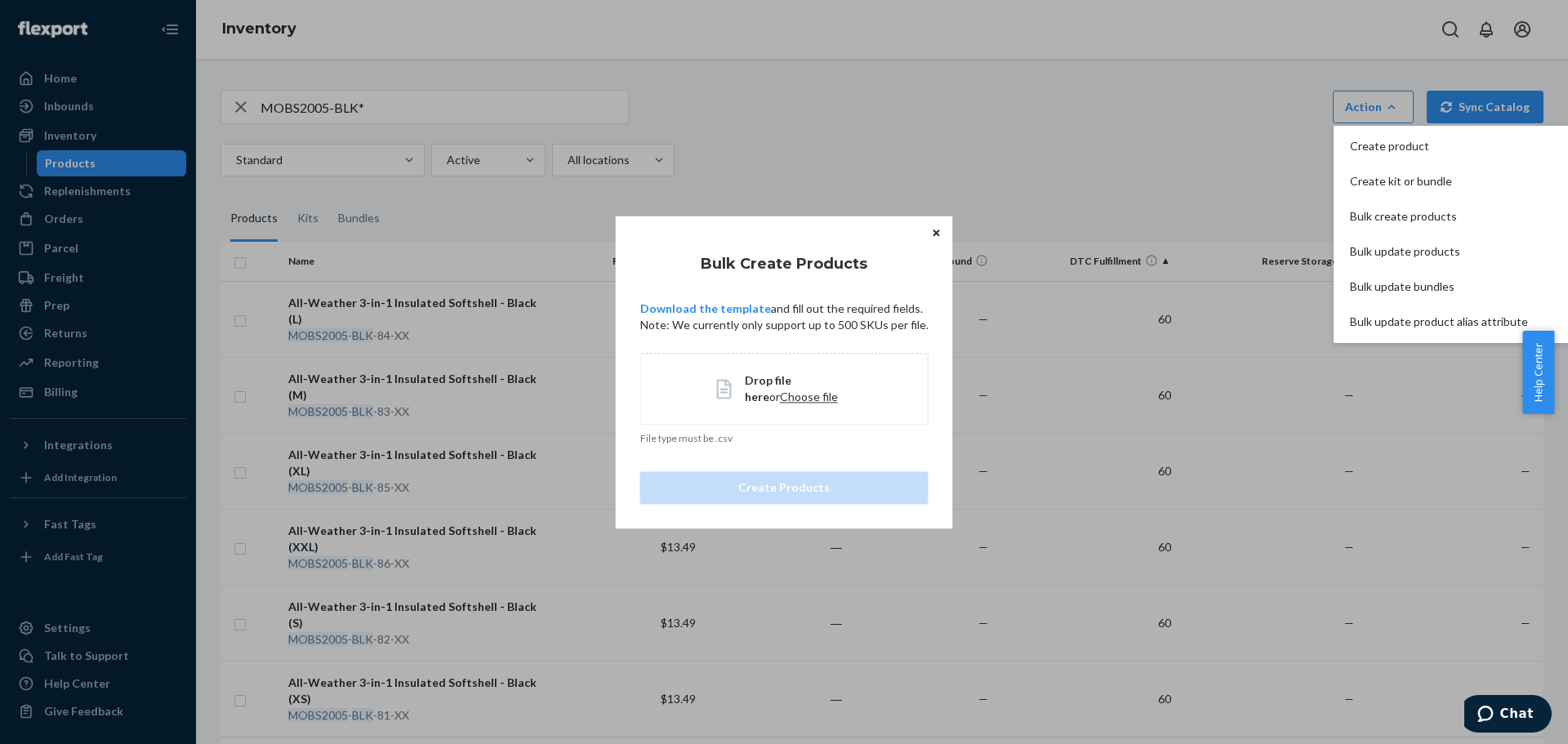
click at [791, 395] on span "Choose file" at bounding box center [808, 397] width 58 height 14
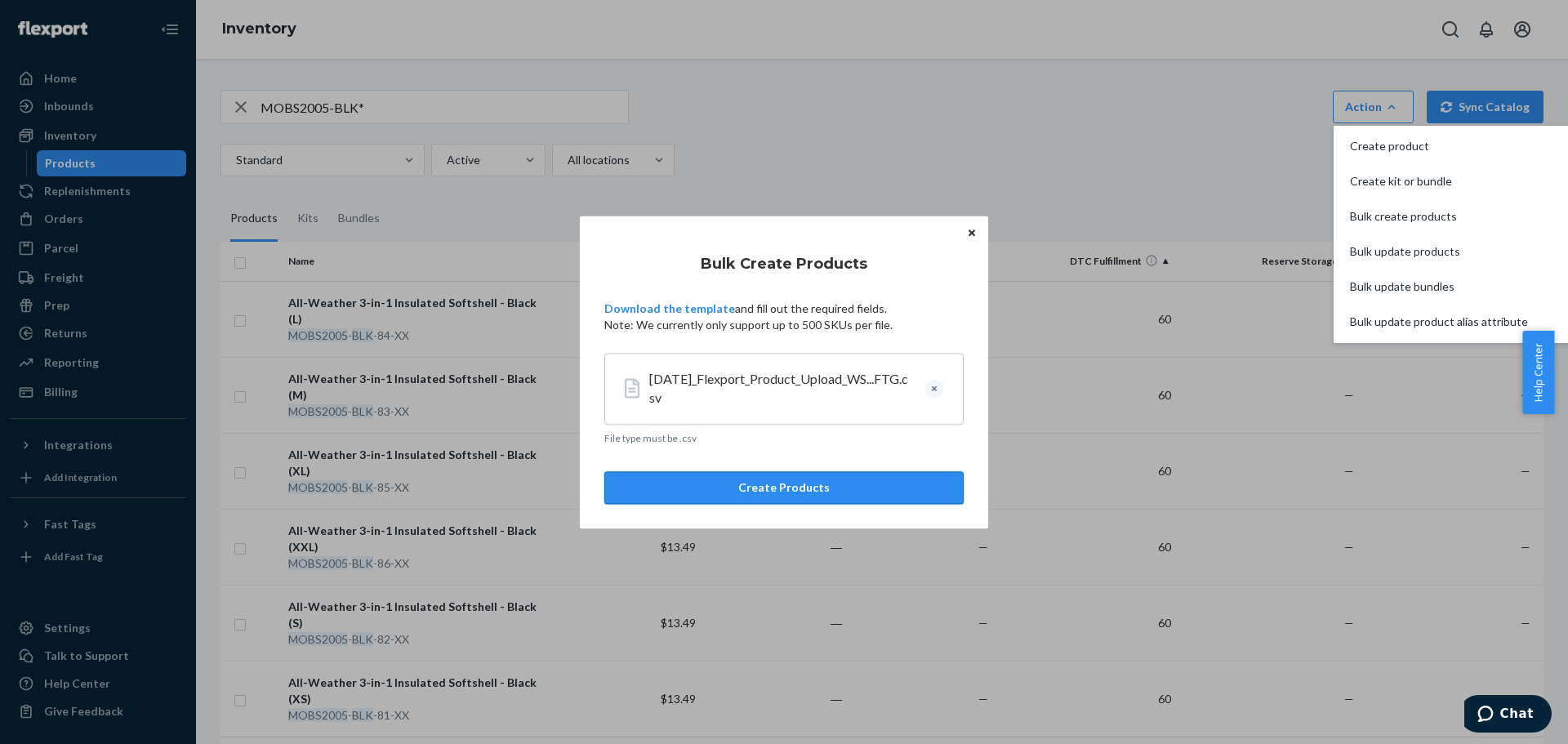
click at [826, 487] on button "Create Products" at bounding box center [784, 487] width 360 height 33
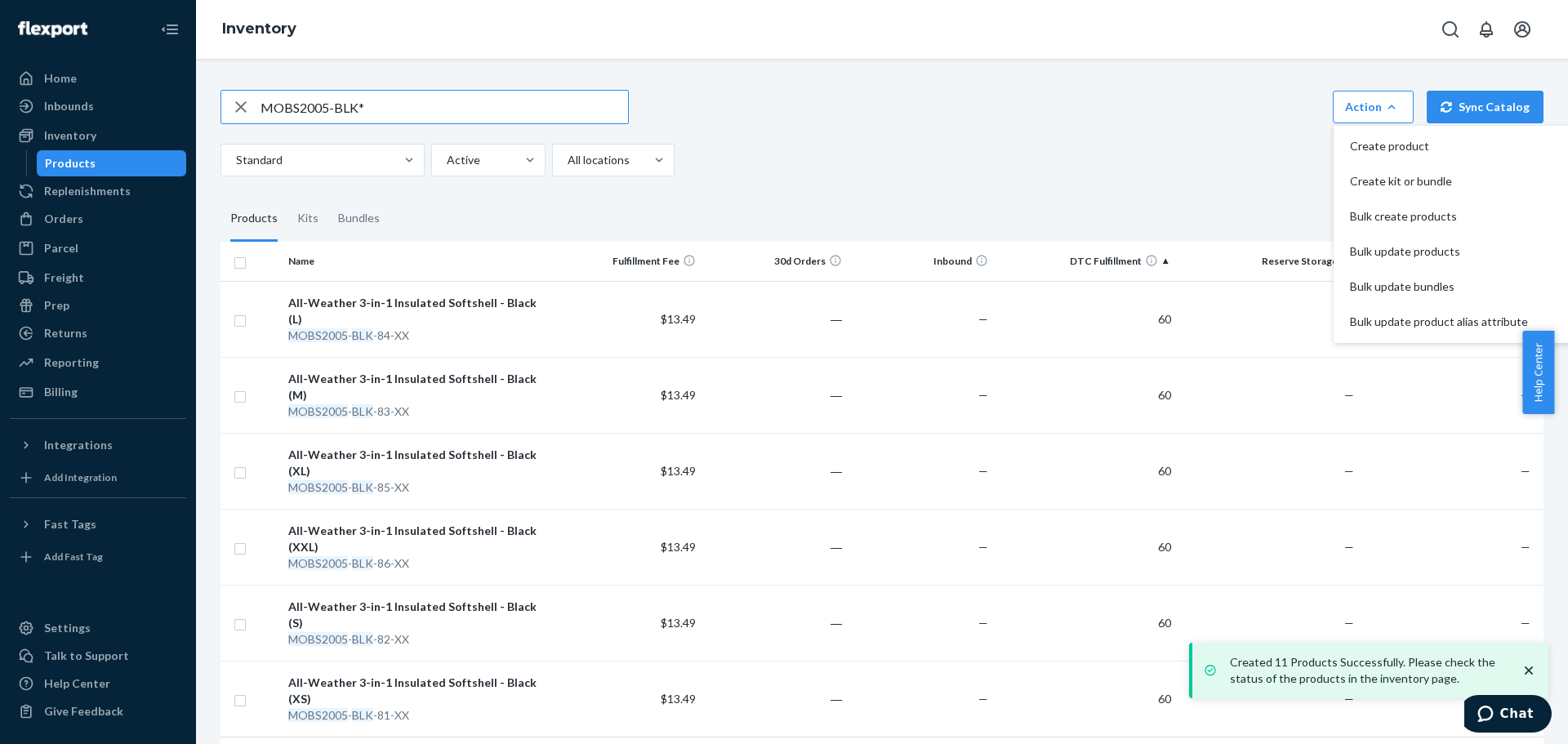
click at [503, 100] on input "MOBS2005-BLK*" at bounding box center [444, 106] width 368 height 33
click at [381, 128] on div "MOBS2005-BLK* Action Create product Create kit or bundle Bulk create products B…" at bounding box center [881, 133] width 1323 height 87
drag, startPoint x: 369, startPoint y: 110, endPoint x: 237, endPoint y: 101, distance: 132.3
click at [237, 101] on div "MOBS2005-BLK*" at bounding box center [424, 106] width 407 height 33
paste input "WSTS1014-FTG"
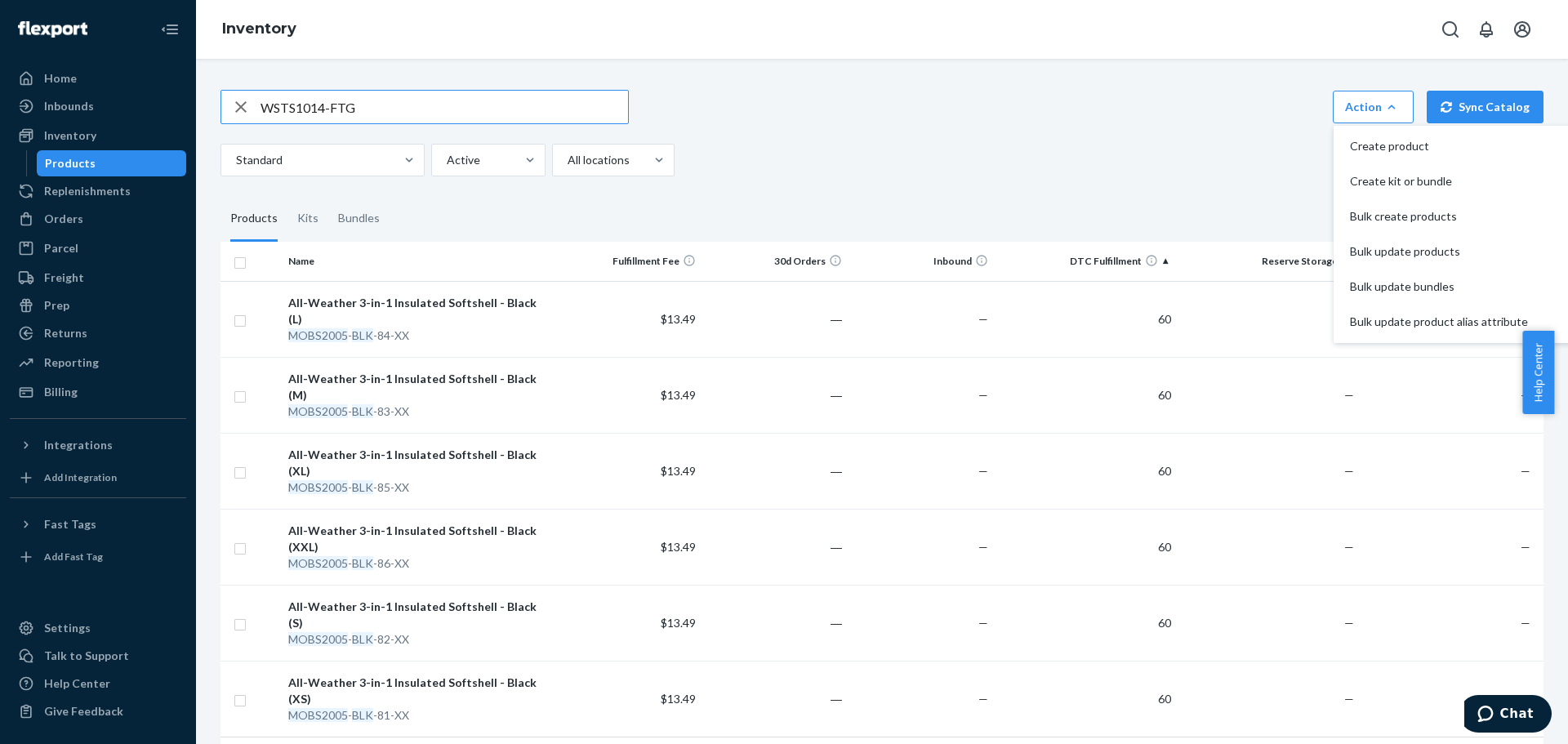
click at [384, 107] on input "WSTS1014-FTG" at bounding box center [444, 106] width 368 height 33
type input "WSTS1014-FTG*"
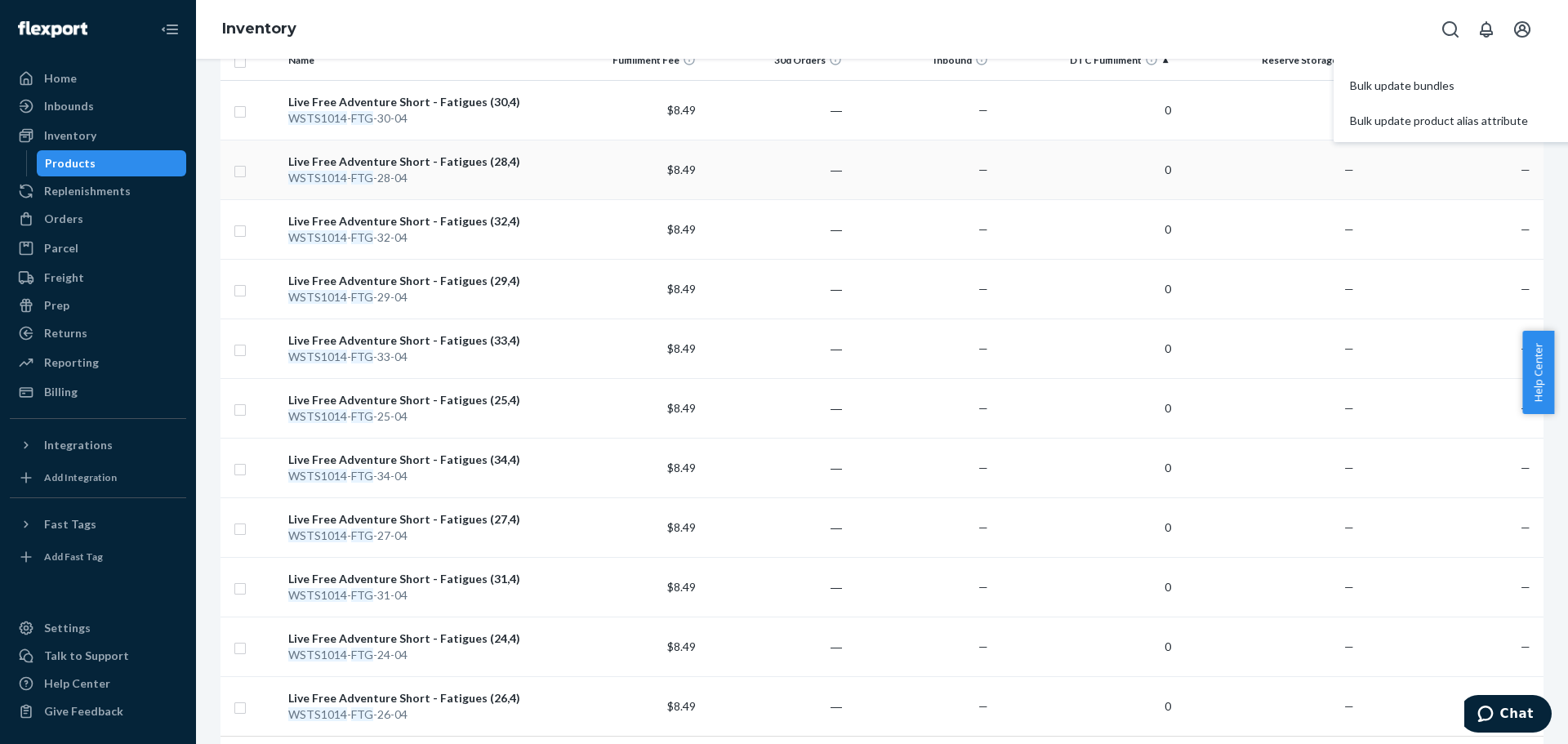
scroll to position [65, 0]
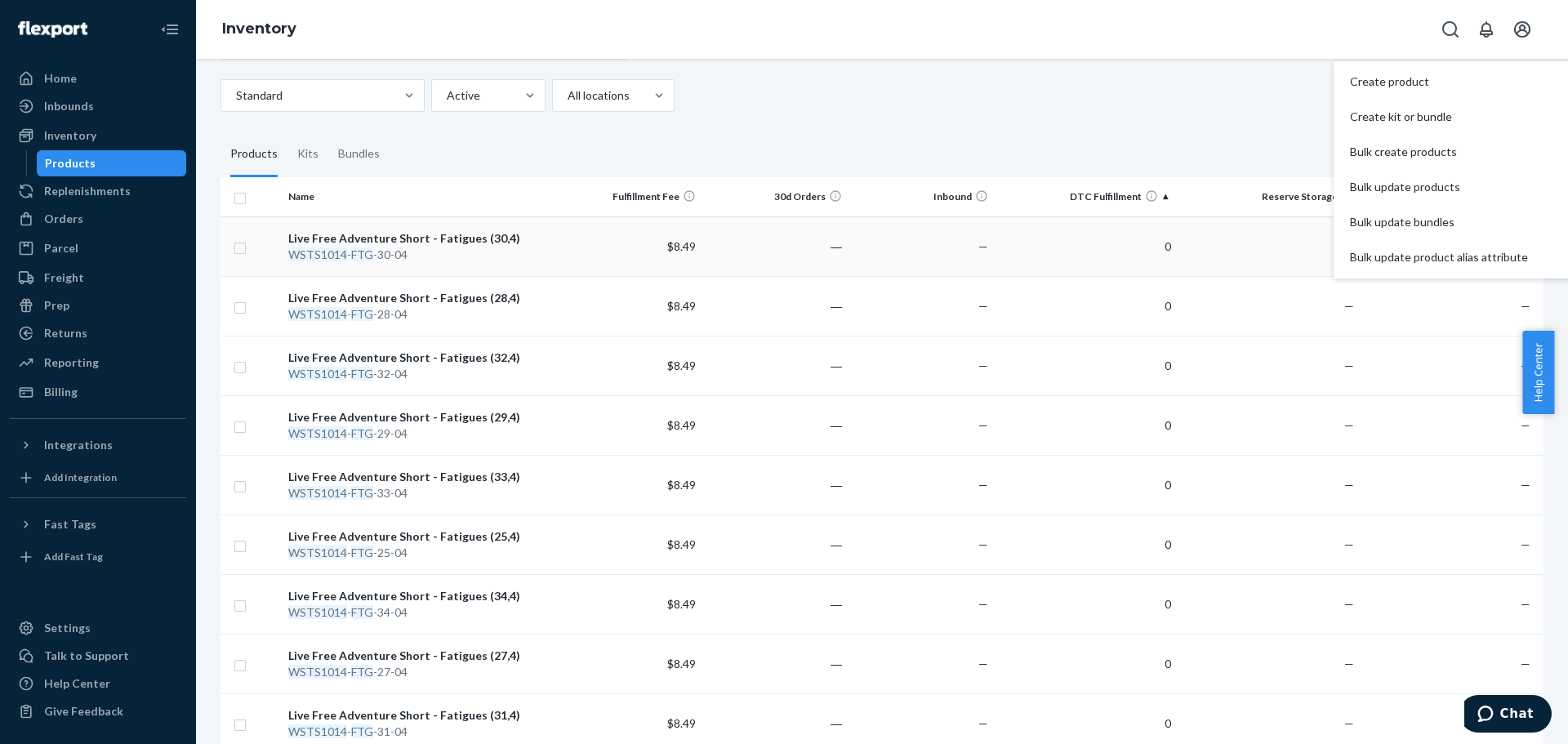
click at [433, 239] on div "Live Free Adventure Short - Fatigues (30,4)" at bounding box center [418, 238] width 261 height 16
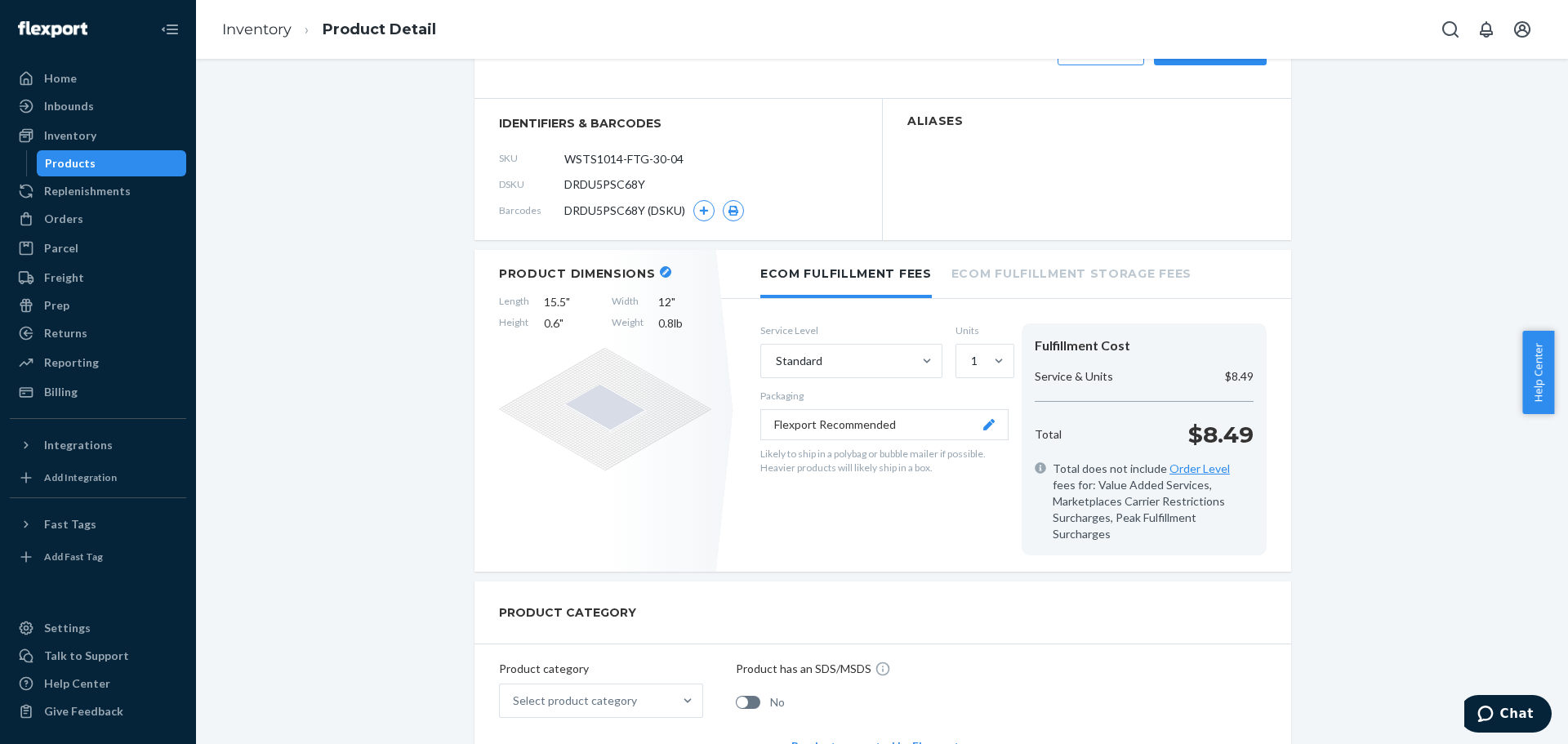
scroll to position [81, 0]
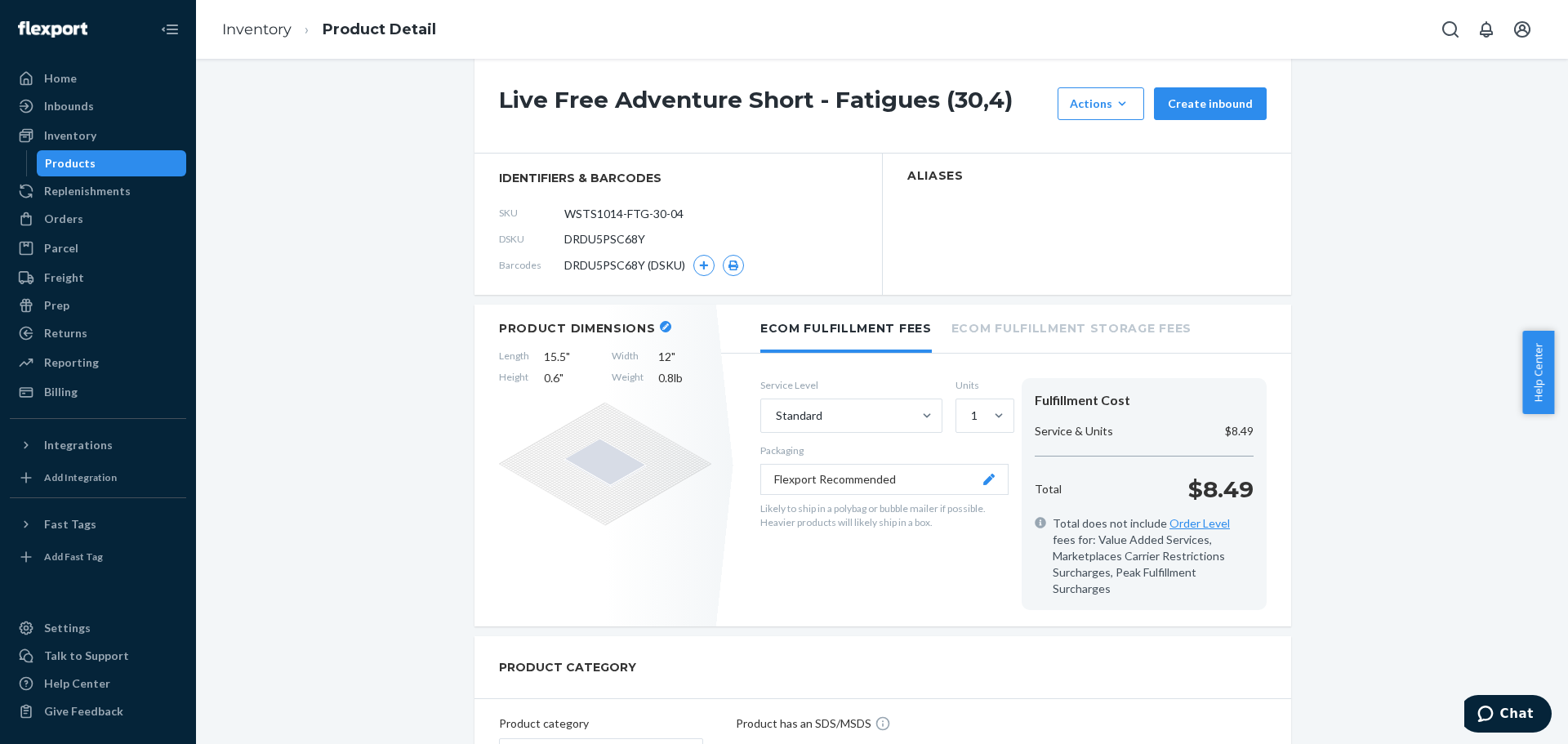
scroll to position [0, 0]
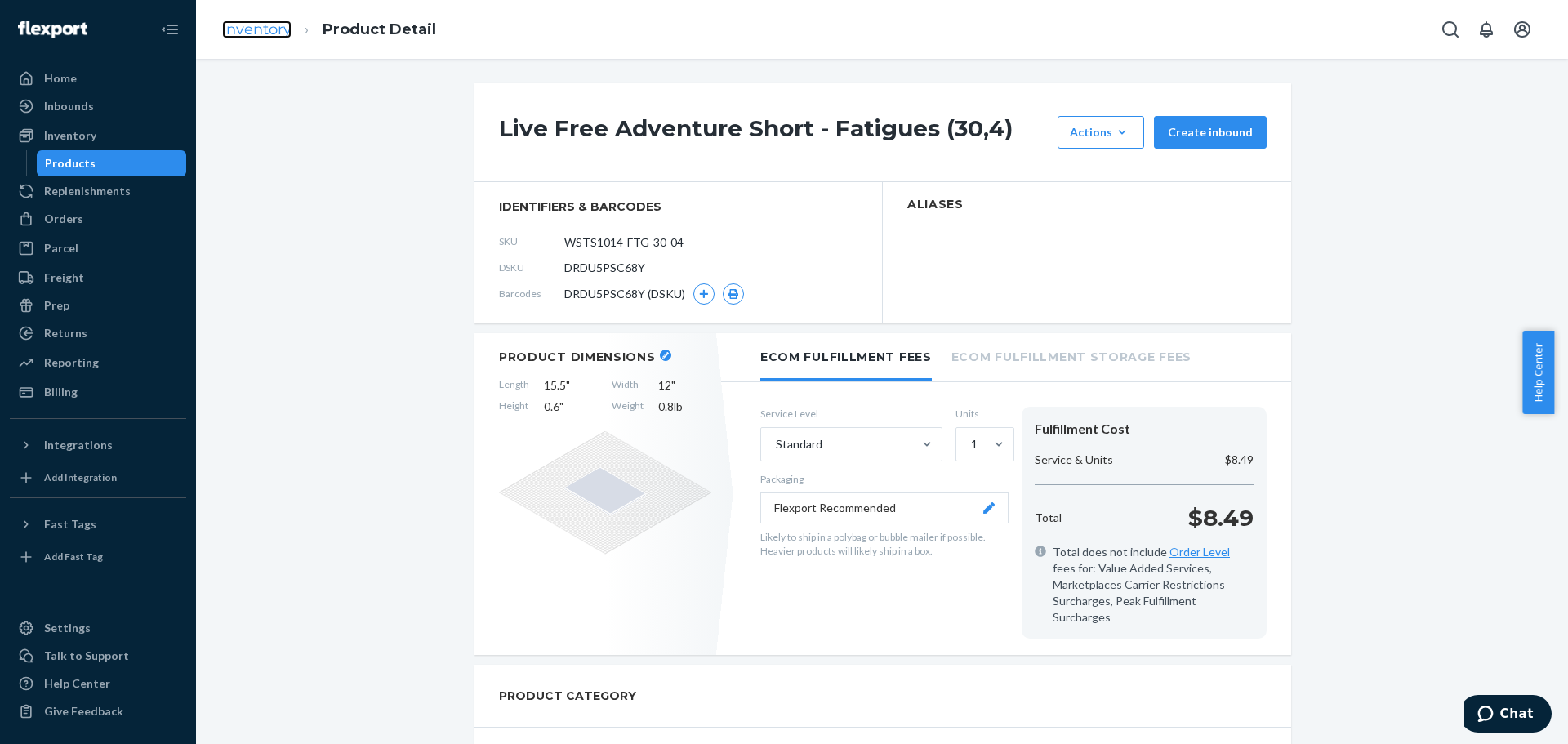
click at [268, 32] on link "Inventory" at bounding box center [257, 29] width 69 height 18
